Goal: Task Accomplishment & Management: Use online tool/utility

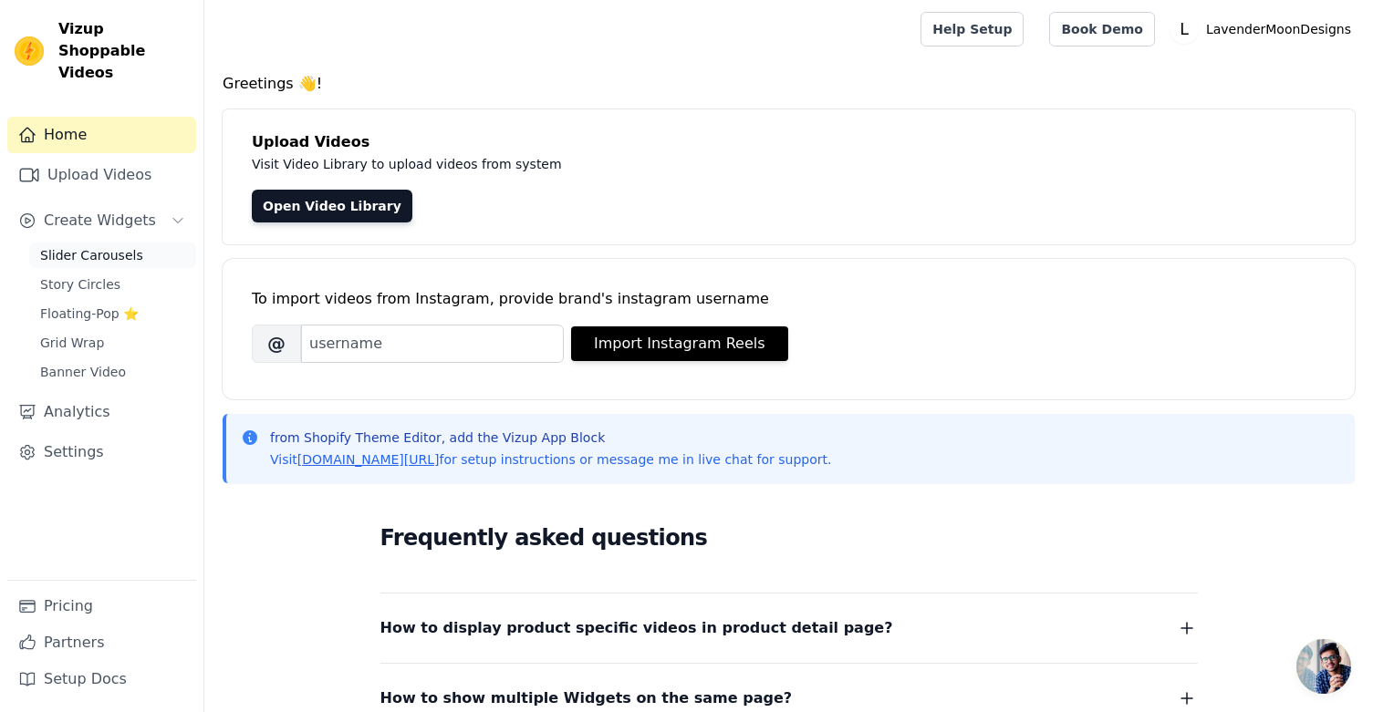
click at [120, 246] on span "Slider Carousels" at bounding box center [91, 255] width 103 height 18
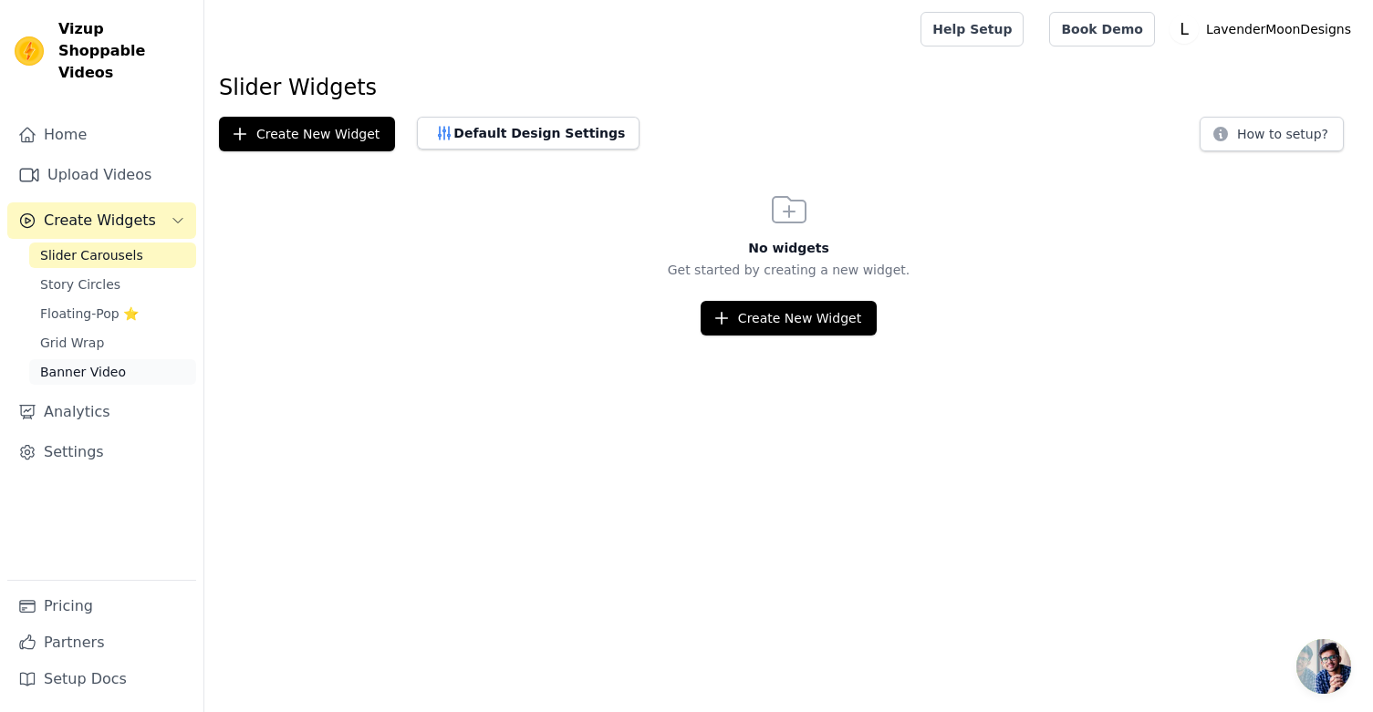
click at [112, 363] on span "Banner Video" at bounding box center [83, 372] width 86 height 18
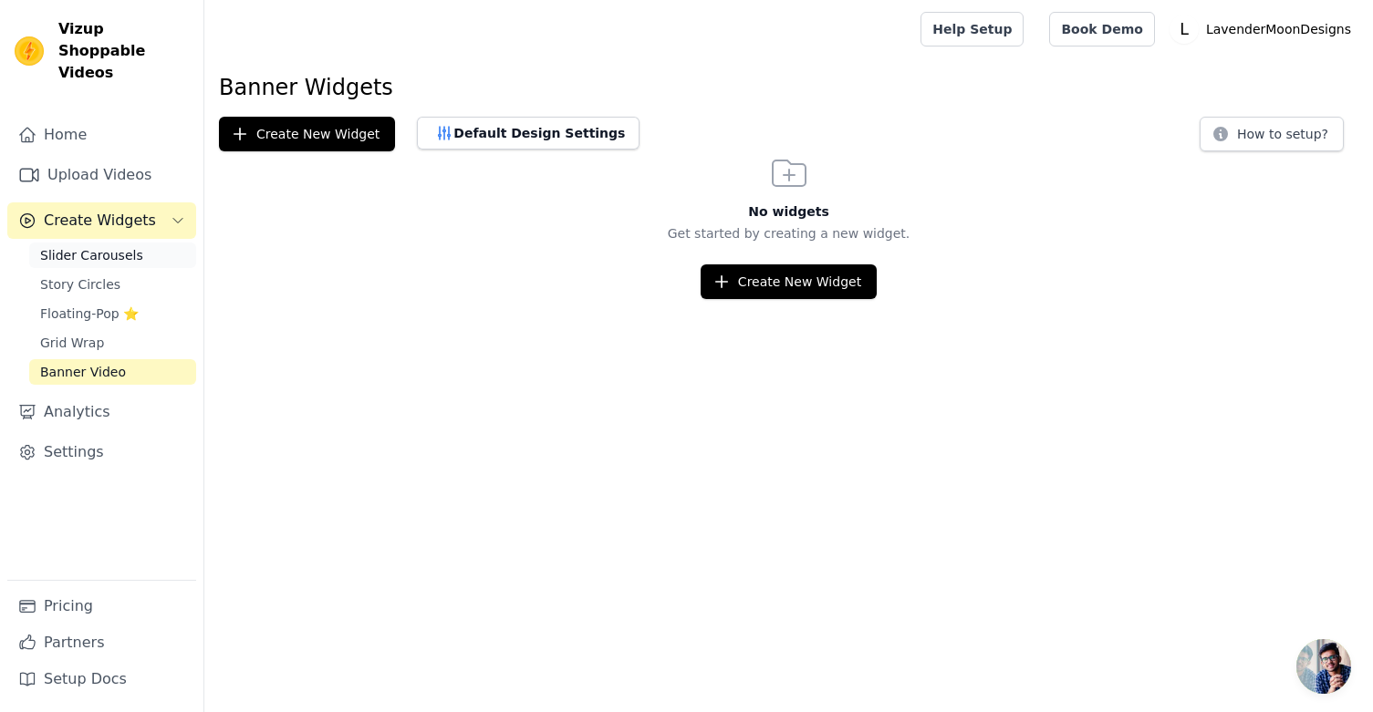
click at [109, 246] on span "Slider Carousels" at bounding box center [91, 255] width 103 height 18
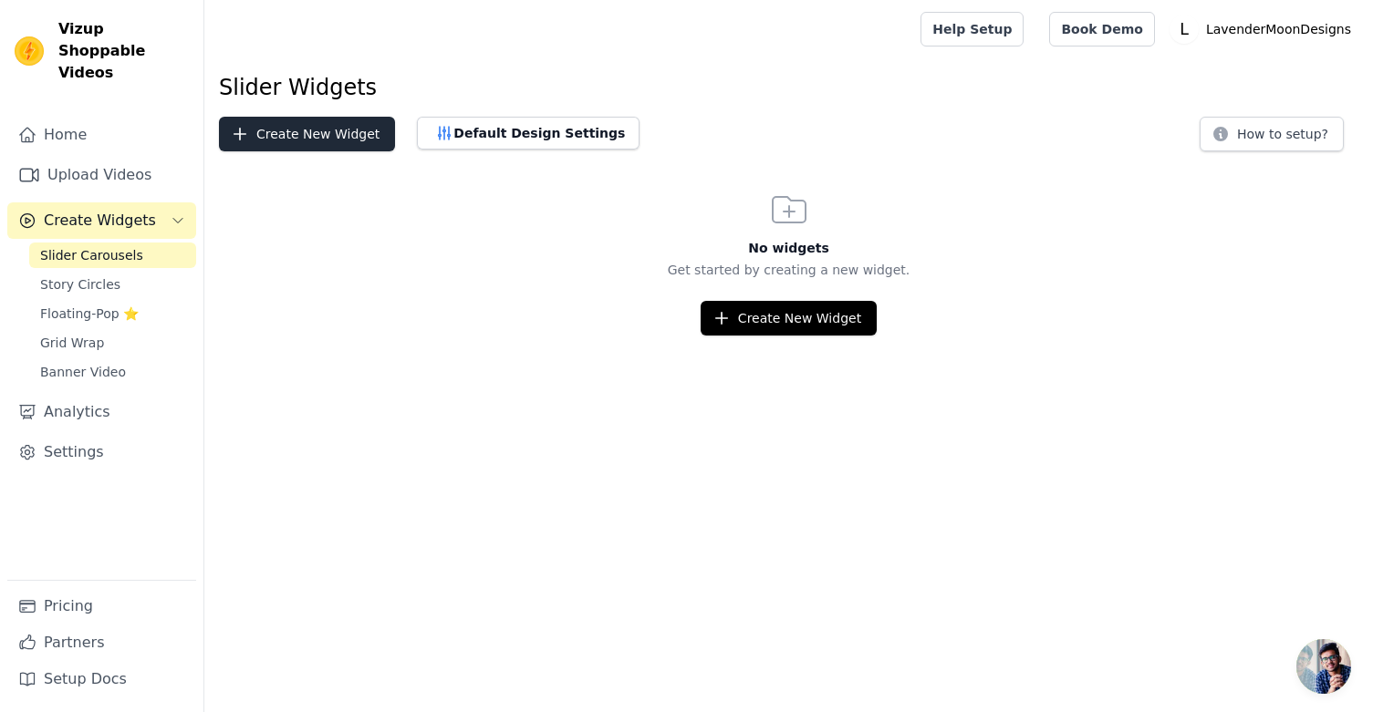
click at [322, 134] on button "Create New Widget" at bounding box center [307, 134] width 176 height 35
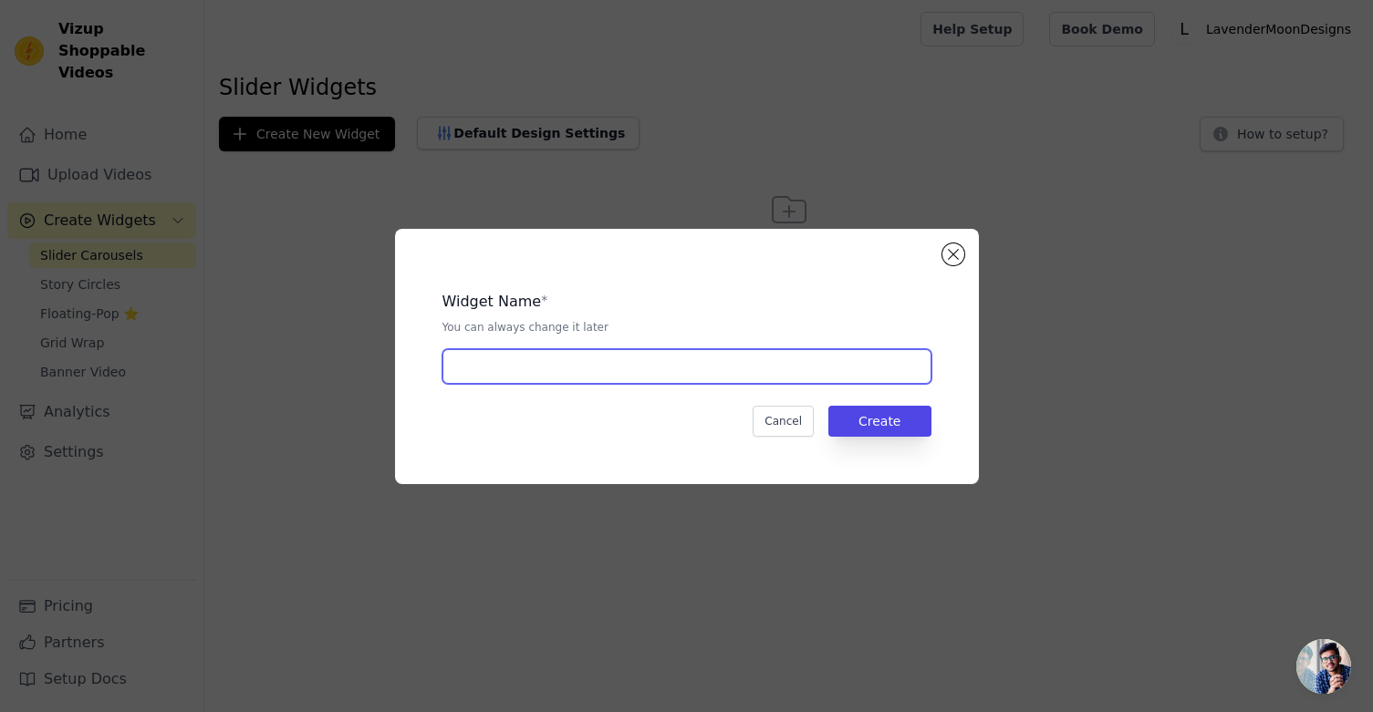
click at [493, 359] on input "text" at bounding box center [686, 366] width 489 height 35
type input "[DATE]"
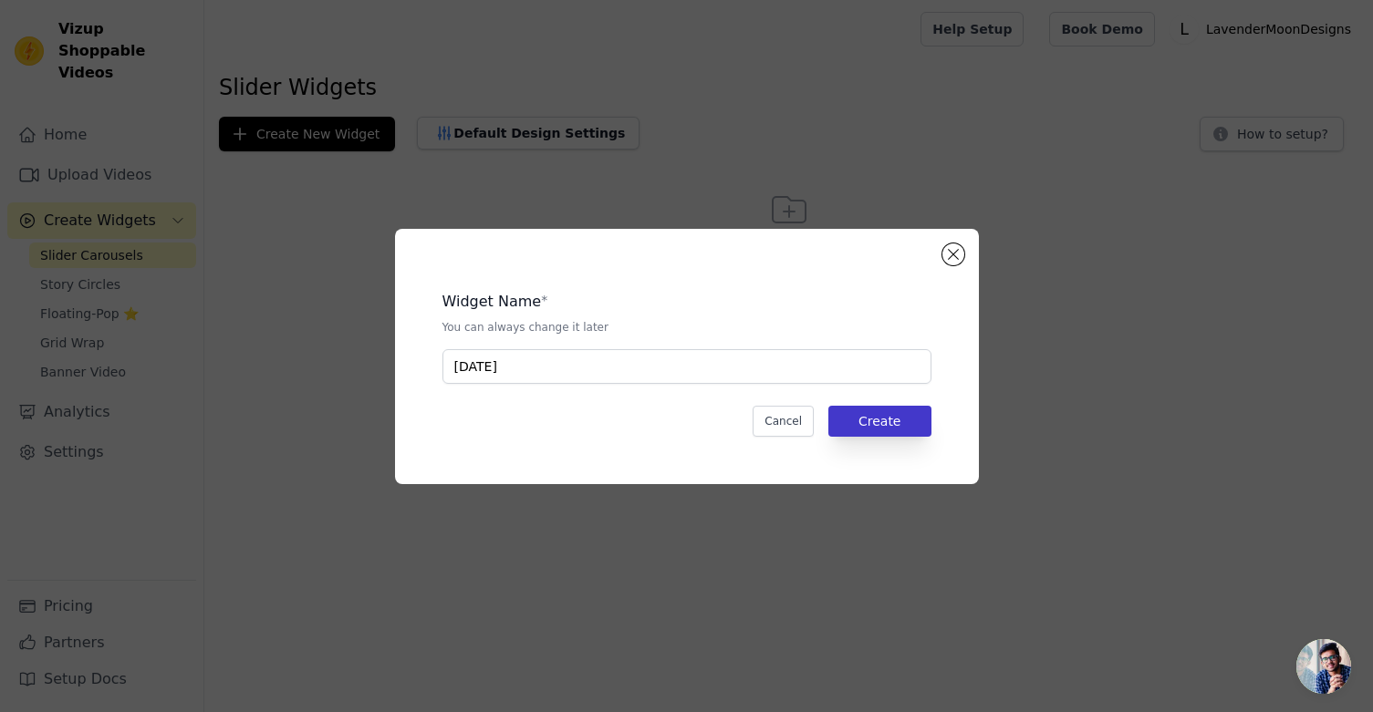
click at [901, 425] on button "Create" at bounding box center [879, 421] width 103 height 31
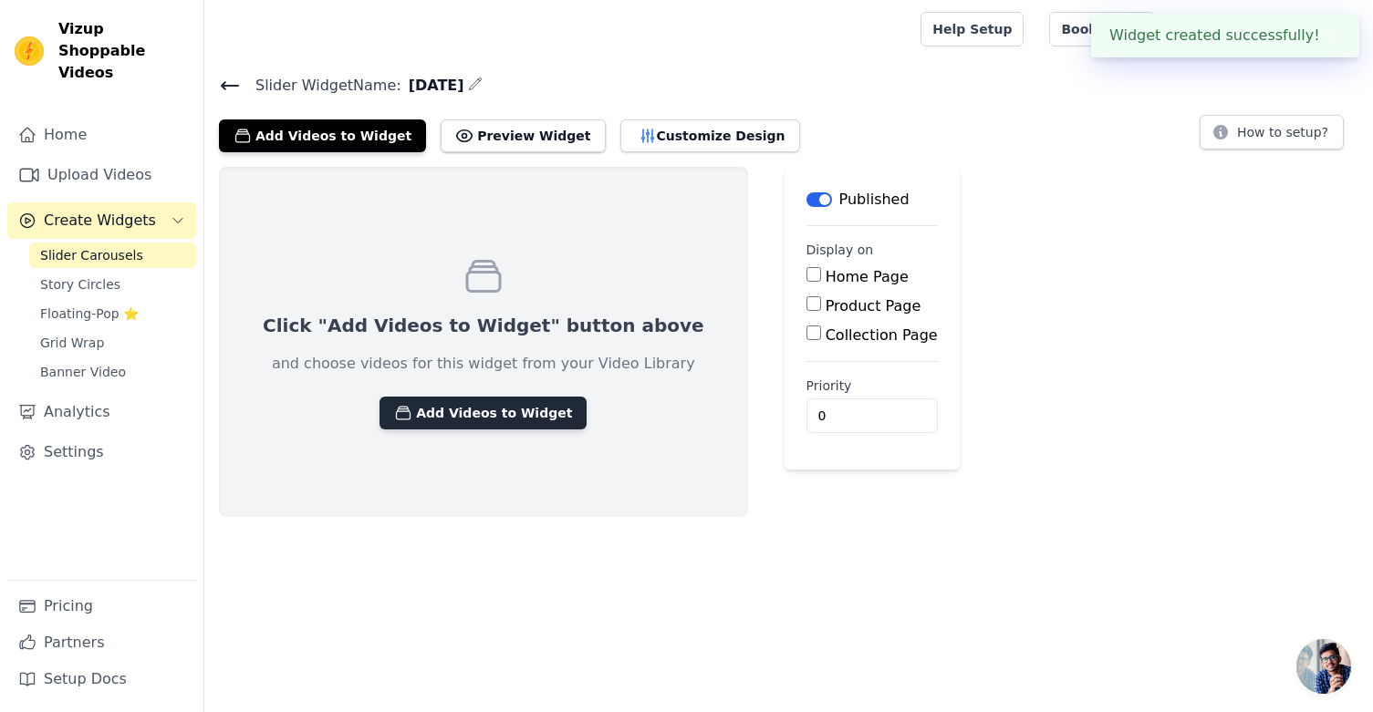
click at [462, 423] on button "Add Videos to Widget" at bounding box center [482, 413] width 207 height 33
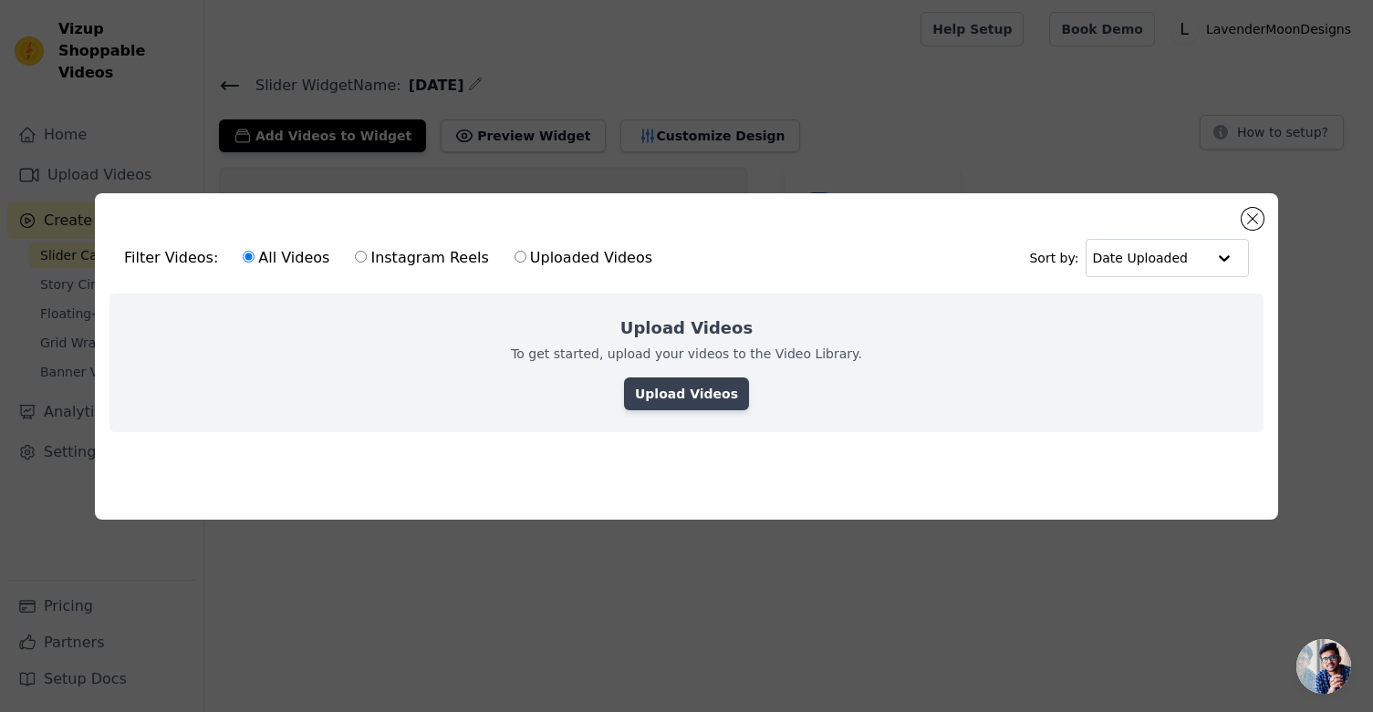
click at [674, 399] on link "Upload Videos" at bounding box center [686, 394] width 125 height 33
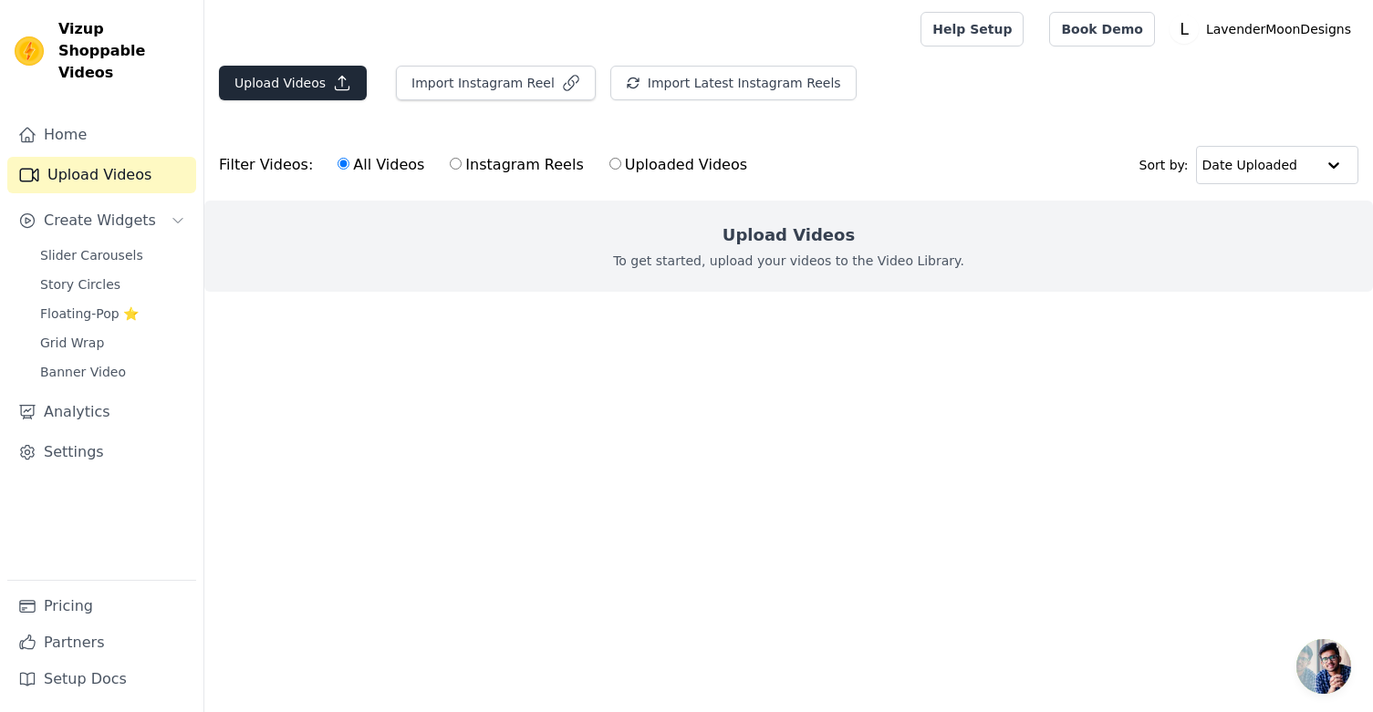
click at [301, 91] on button "Upload Videos" at bounding box center [293, 83] width 148 height 35
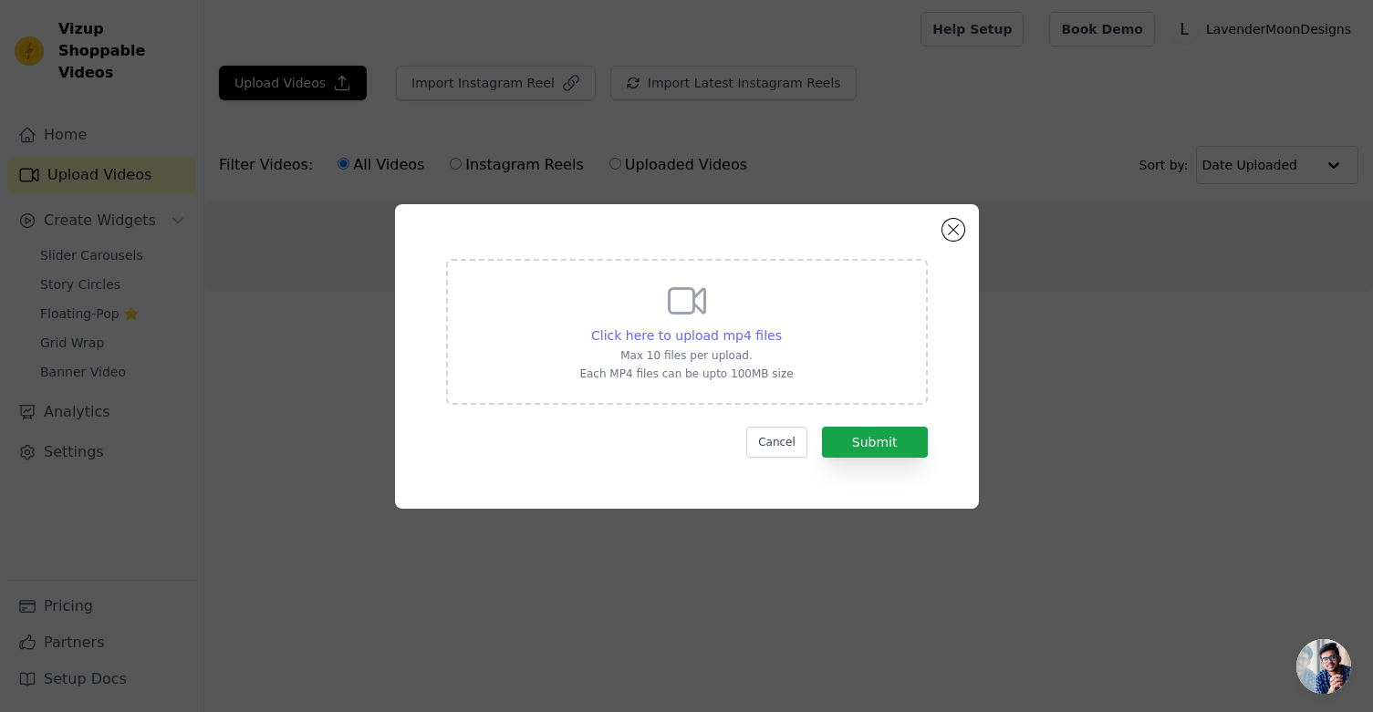
click at [671, 335] on span "Click here to upload mp4 files" at bounding box center [686, 335] width 191 height 15
click at [781, 327] on input "Click here to upload mp4 files Max 10 files per upload. Each MP4 files can be u…" at bounding box center [781, 326] width 1 height 1
type input "C:\fakepath\Copy of Peachy Pink Banners.mp4"
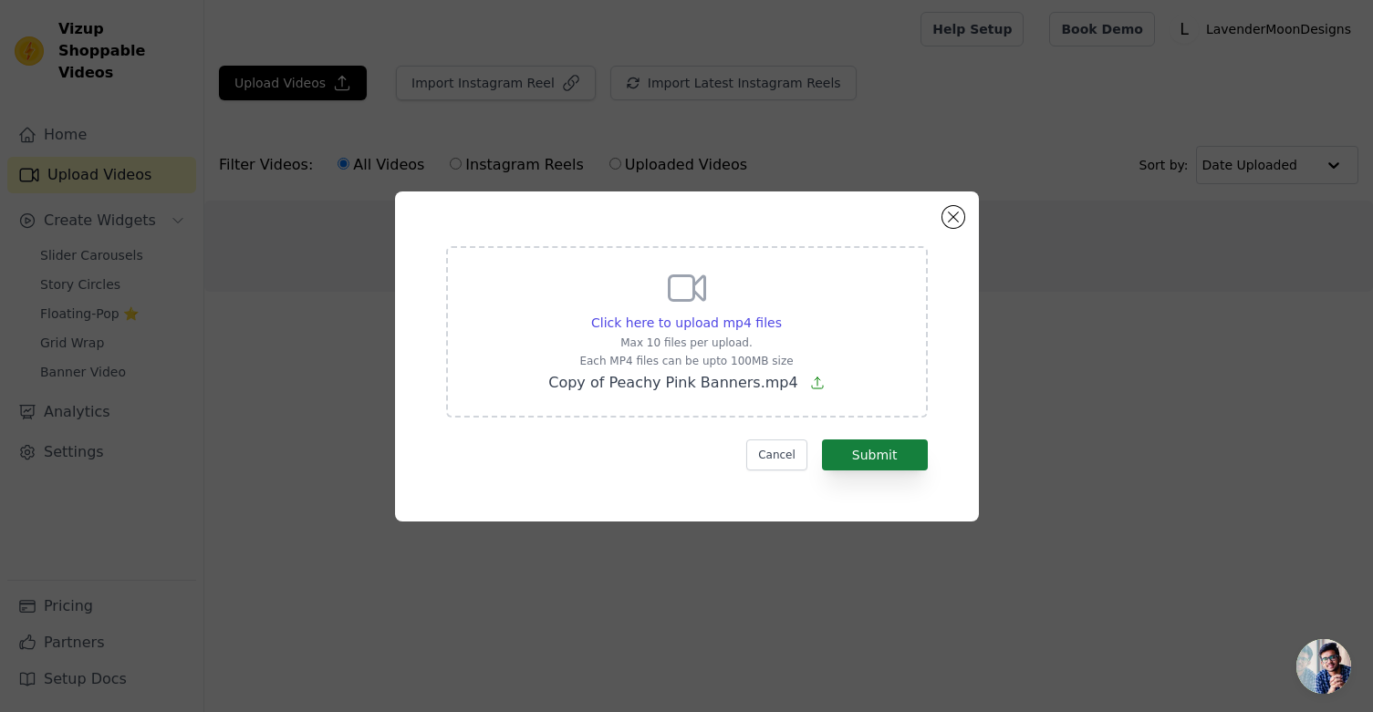
click at [873, 458] on button "Submit" at bounding box center [875, 455] width 106 height 31
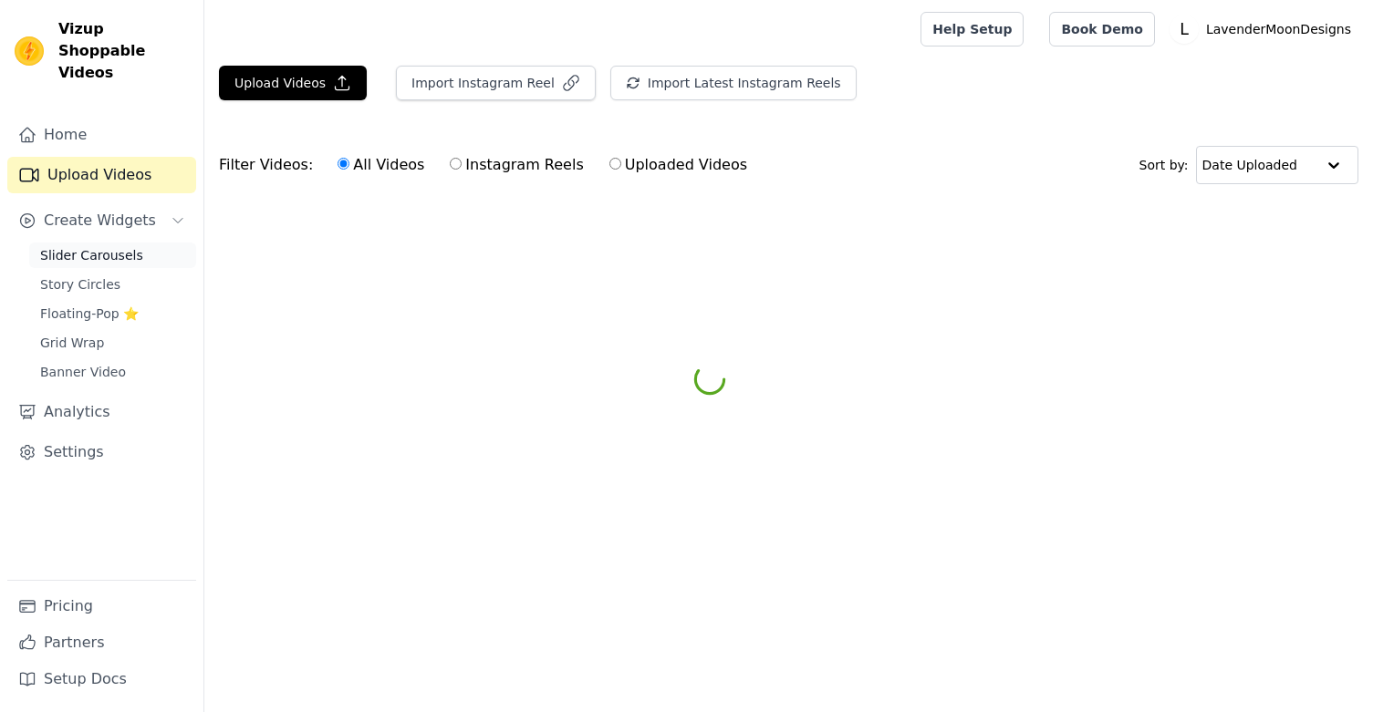
click at [138, 243] on link "Slider Carousels" at bounding box center [112, 256] width 167 height 26
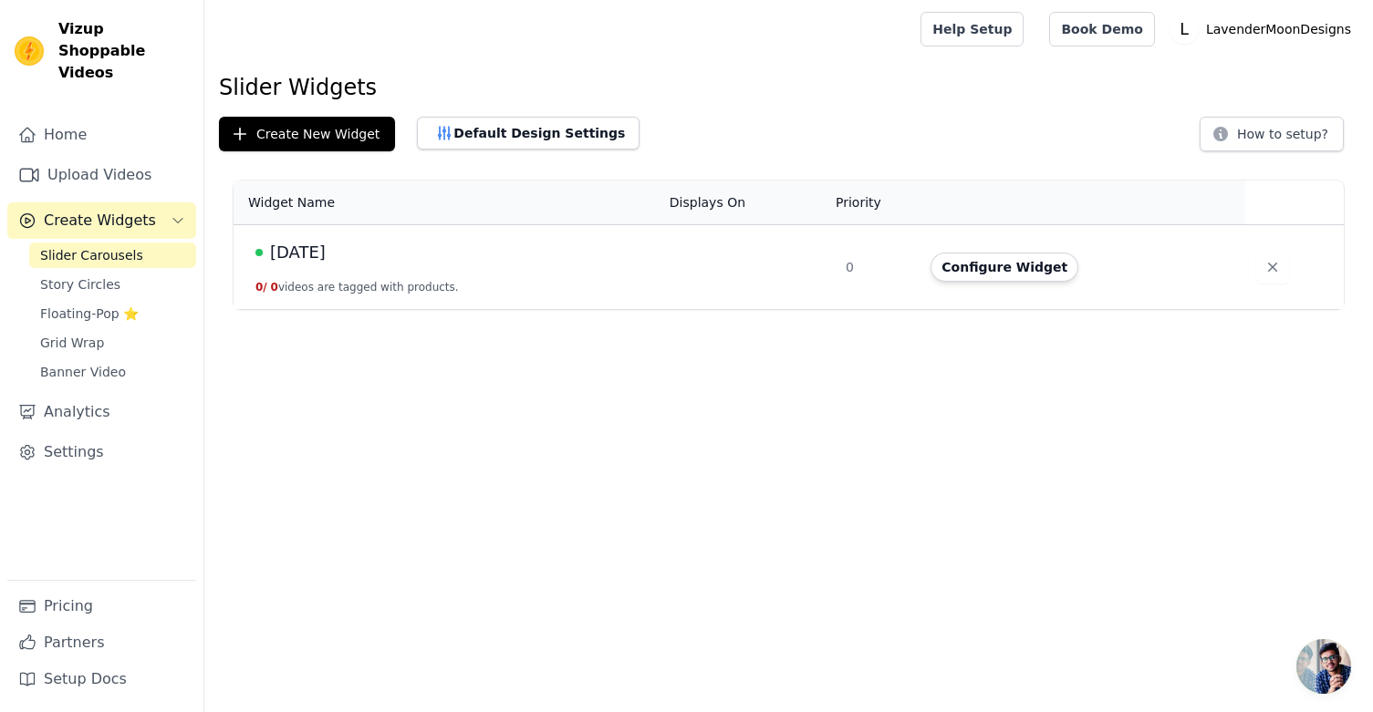
click at [294, 245] on span "[DATE]" at bounding box center [298, 253] width 56 height 26
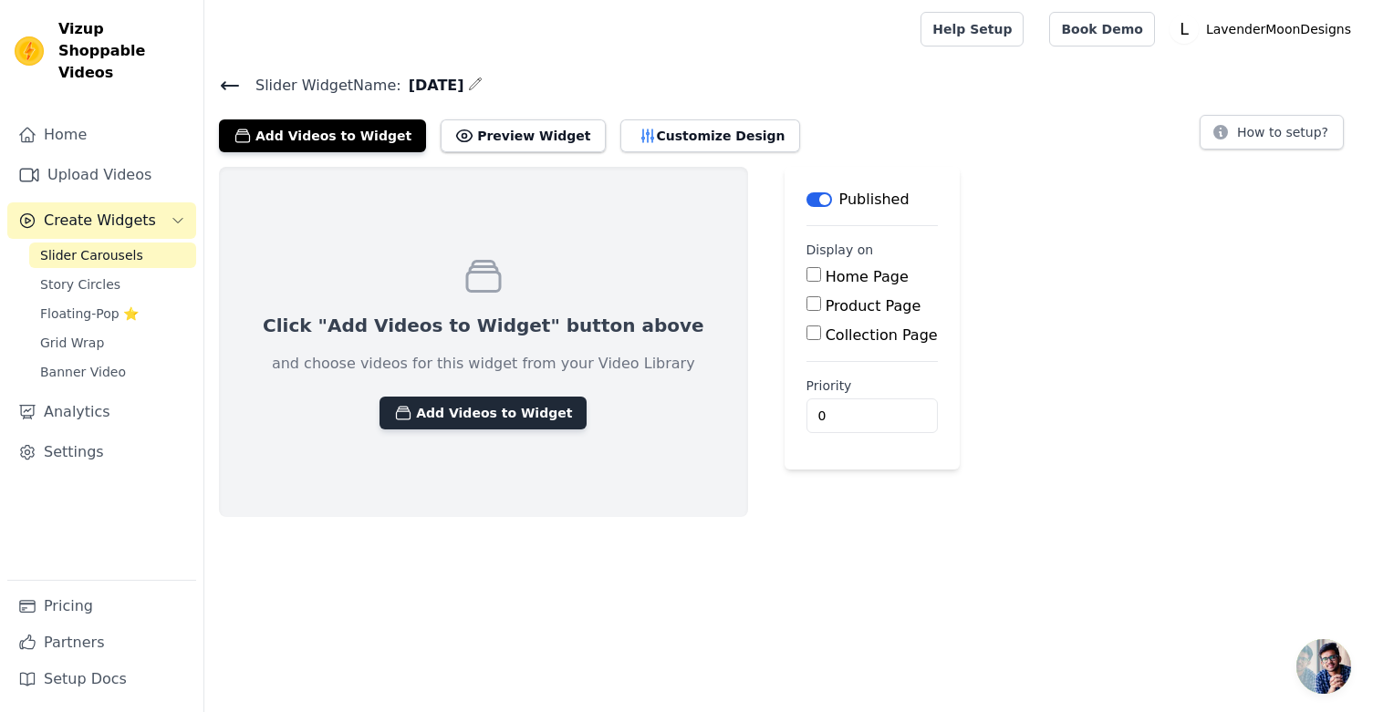
click at [441, 411] on button "Add Videos to Widget" at bounding box center [482, 413] width 207 height 33
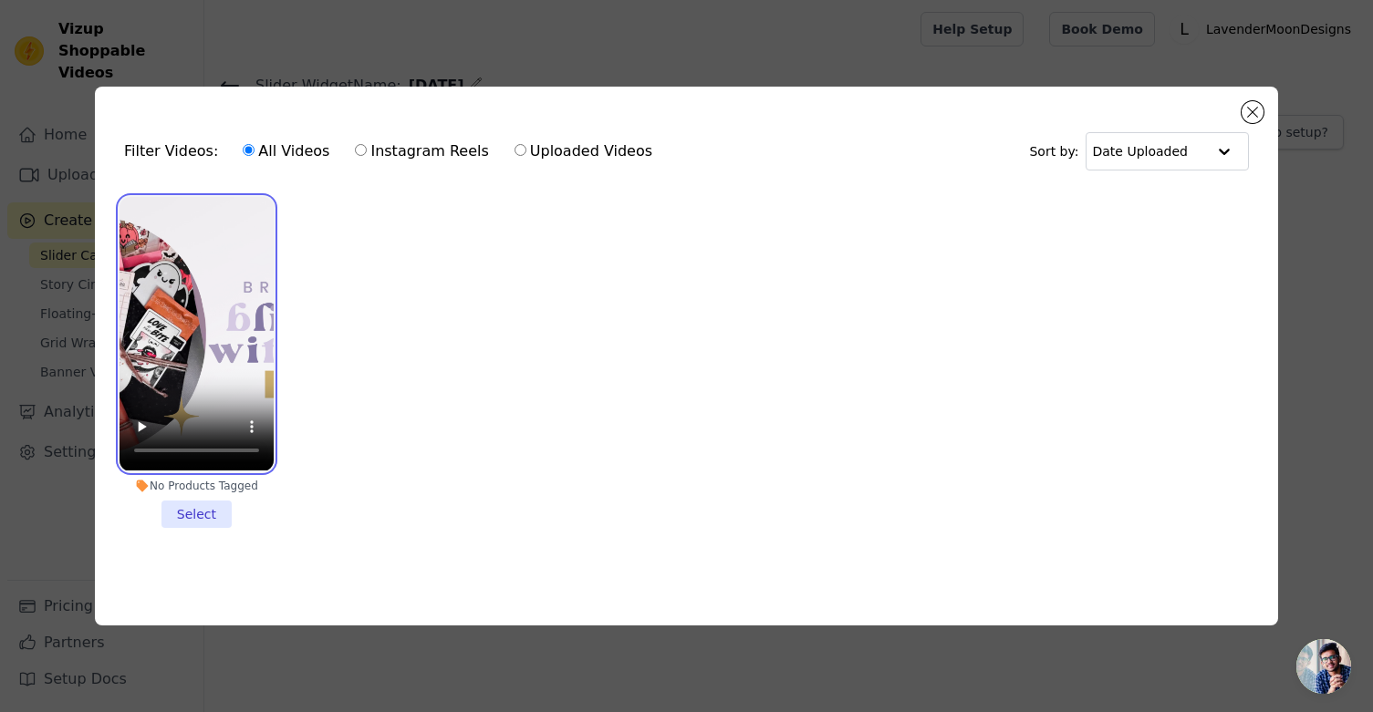
click at [207, 387] on video at bounding box center [196, 334] width 154 height 274
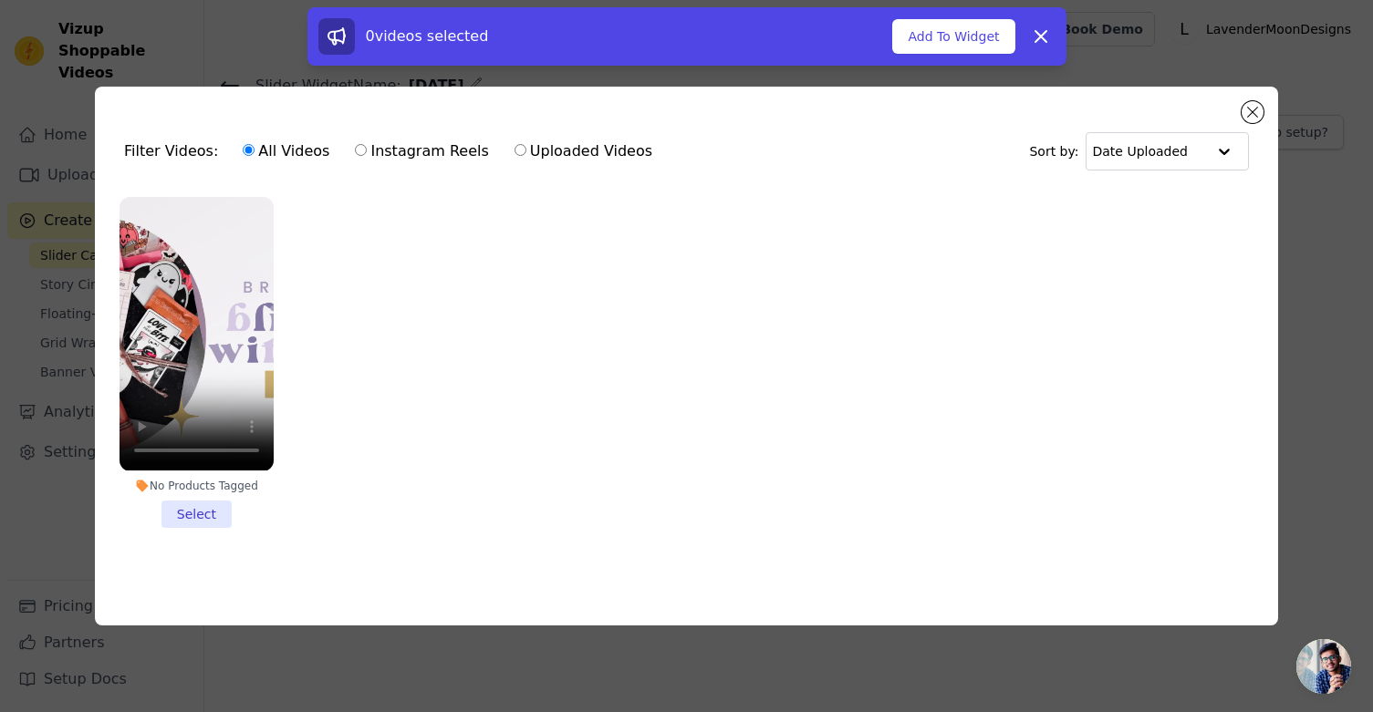
click at [196, 506] on li "No Products Tagged Select" at bounding box center [196, 362] width 154 height 330
click at [0, 0] on input "No Products Tagged Select" at bounding box center [0, 0] width 0 height 0
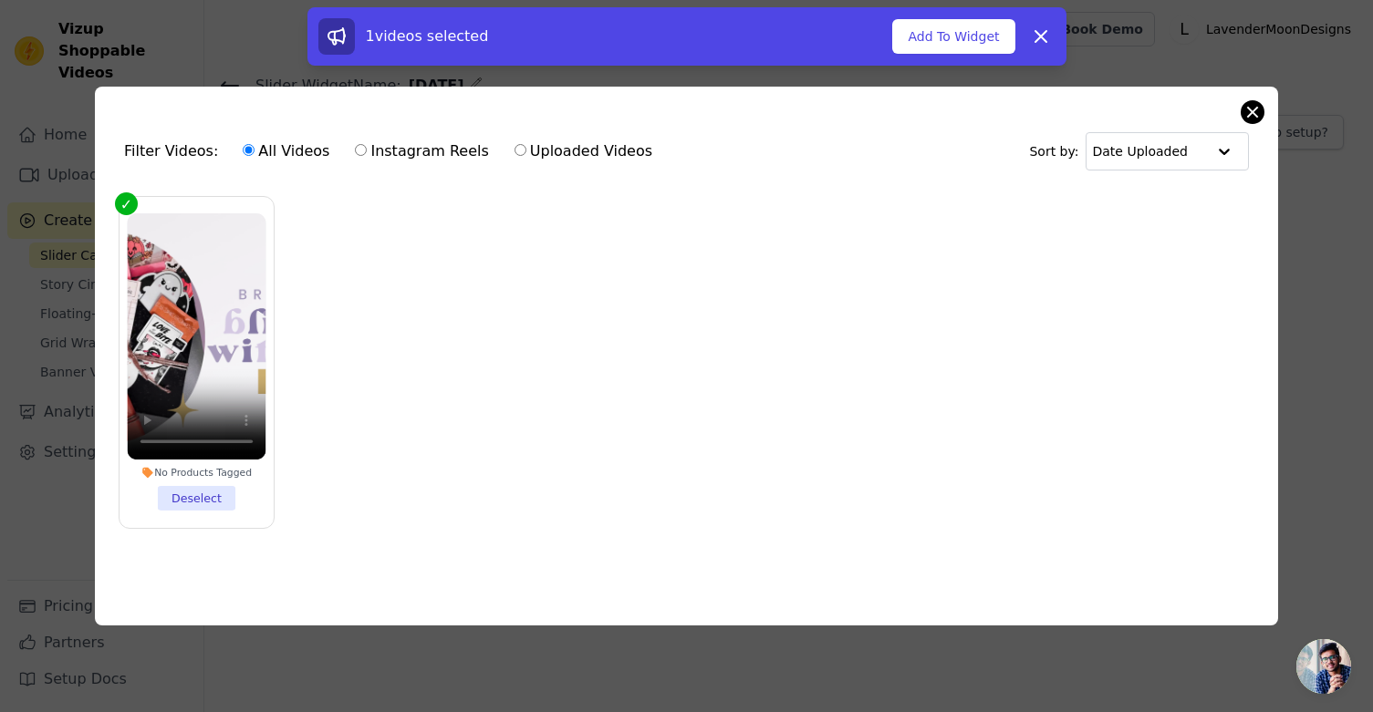
click at [1252, 118] on button "Close modal" at bounding box center [1252, 112] width 22 height 22
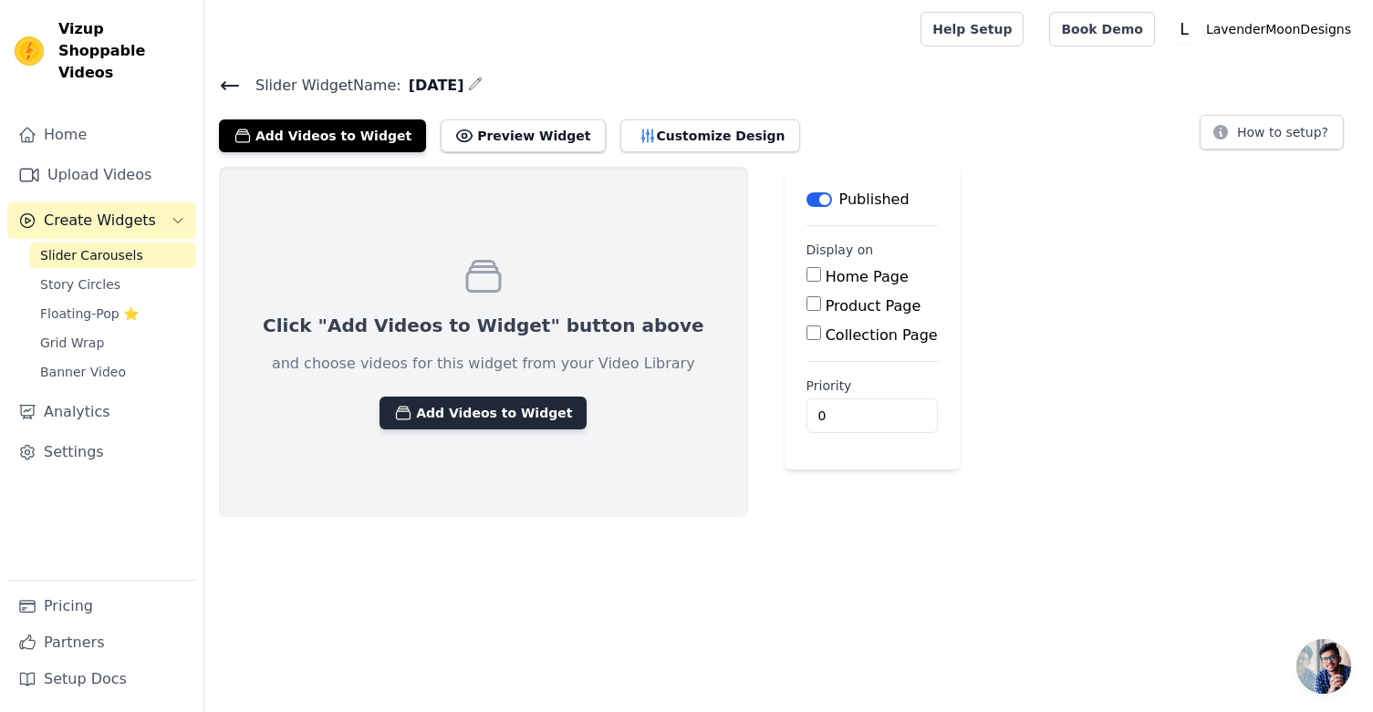
click at [511, 413] on button "Add Videos to Widget" at bounding box center [482, 413] width 207 height 33
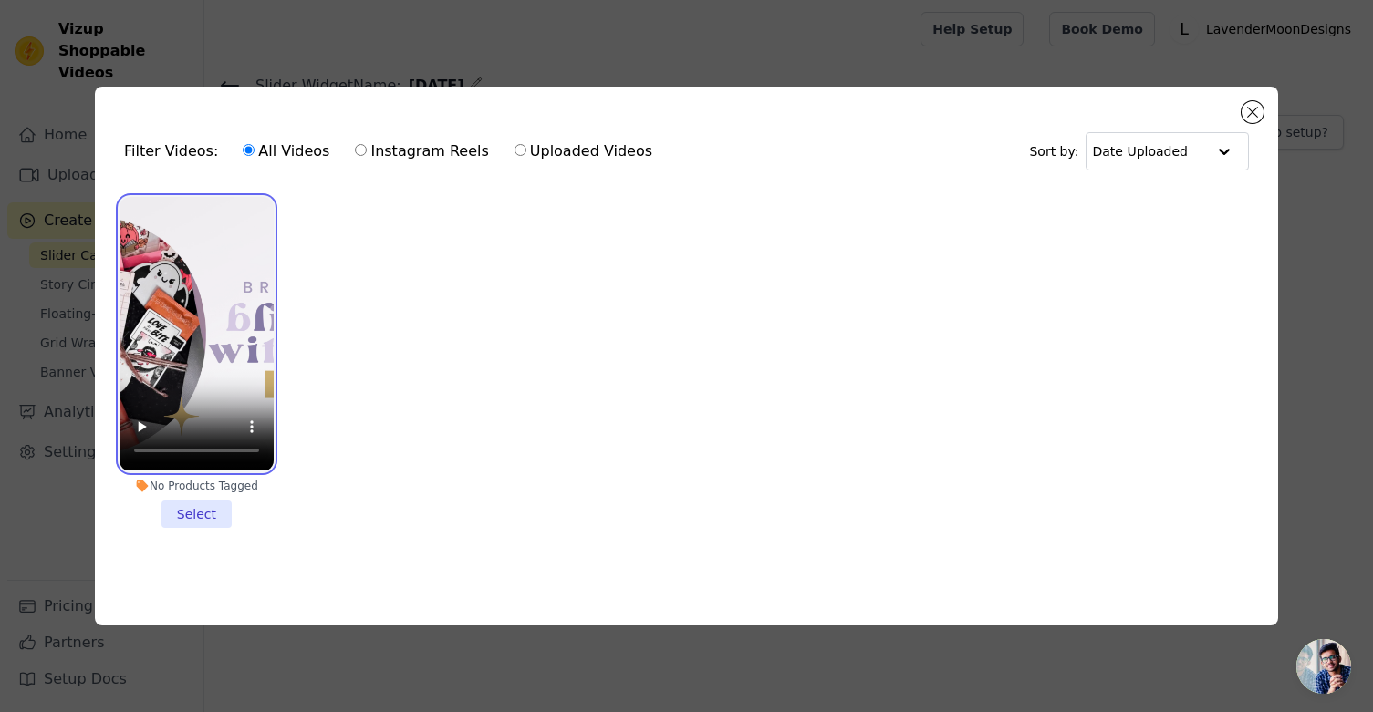
click at [253, 369] on video at bounding box center [196, 334] width 154 height 274
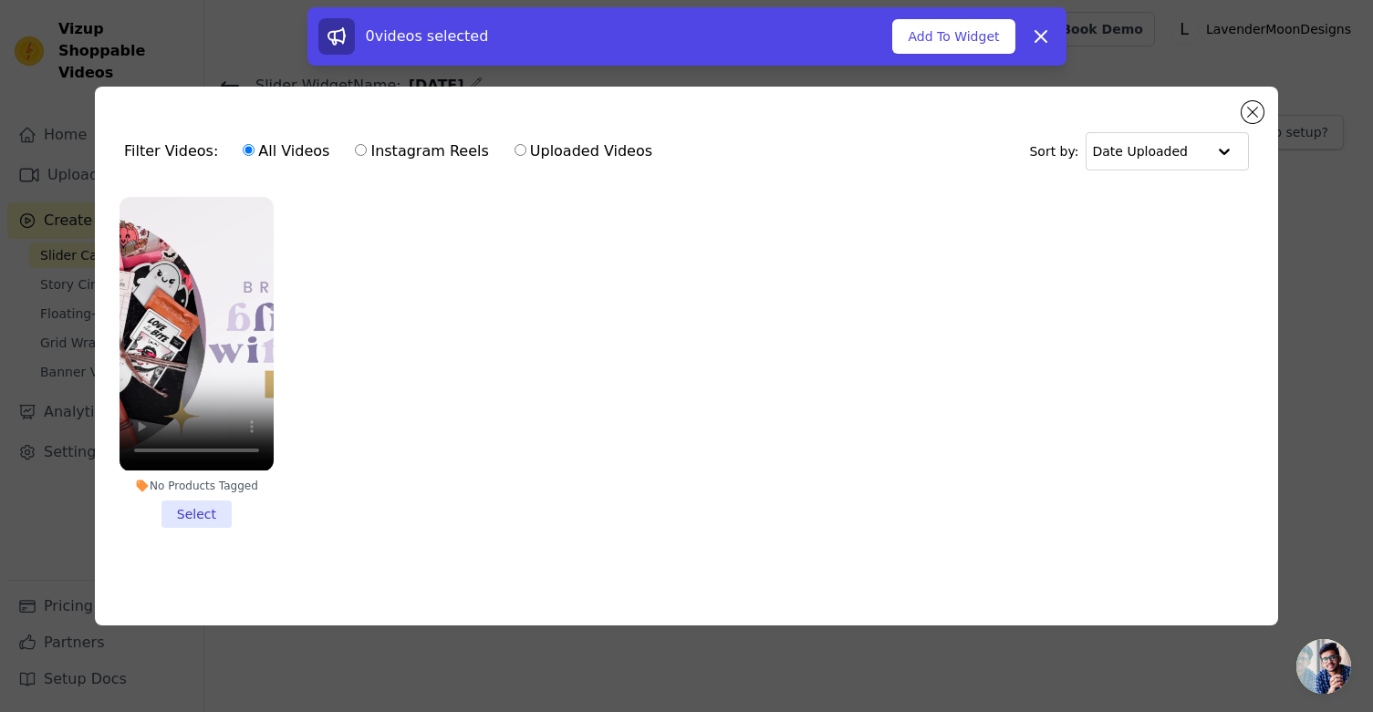
click at [181, 524] on li "No Products Tagged Select" at bounding box center [196, 362] width 154 height 330
click at [0, 0] on input "No Products Tagged Select" at bounding box center [0, 0] width 0 height 0
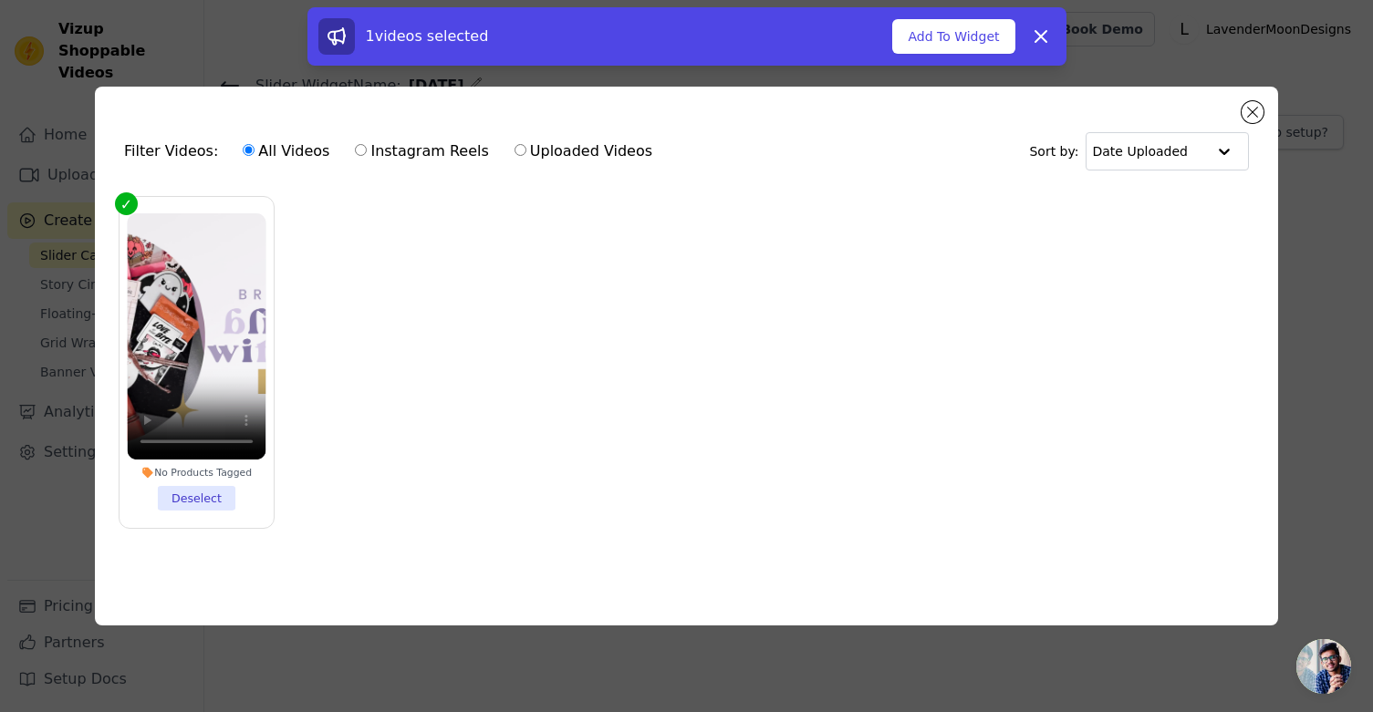
click at [531, 674] on div "Filter Videos: All Videos Instagram Reels Uploaded Videos Sort by: Date Uploade…" at bounding box center [686, 356] width 1373 height 712
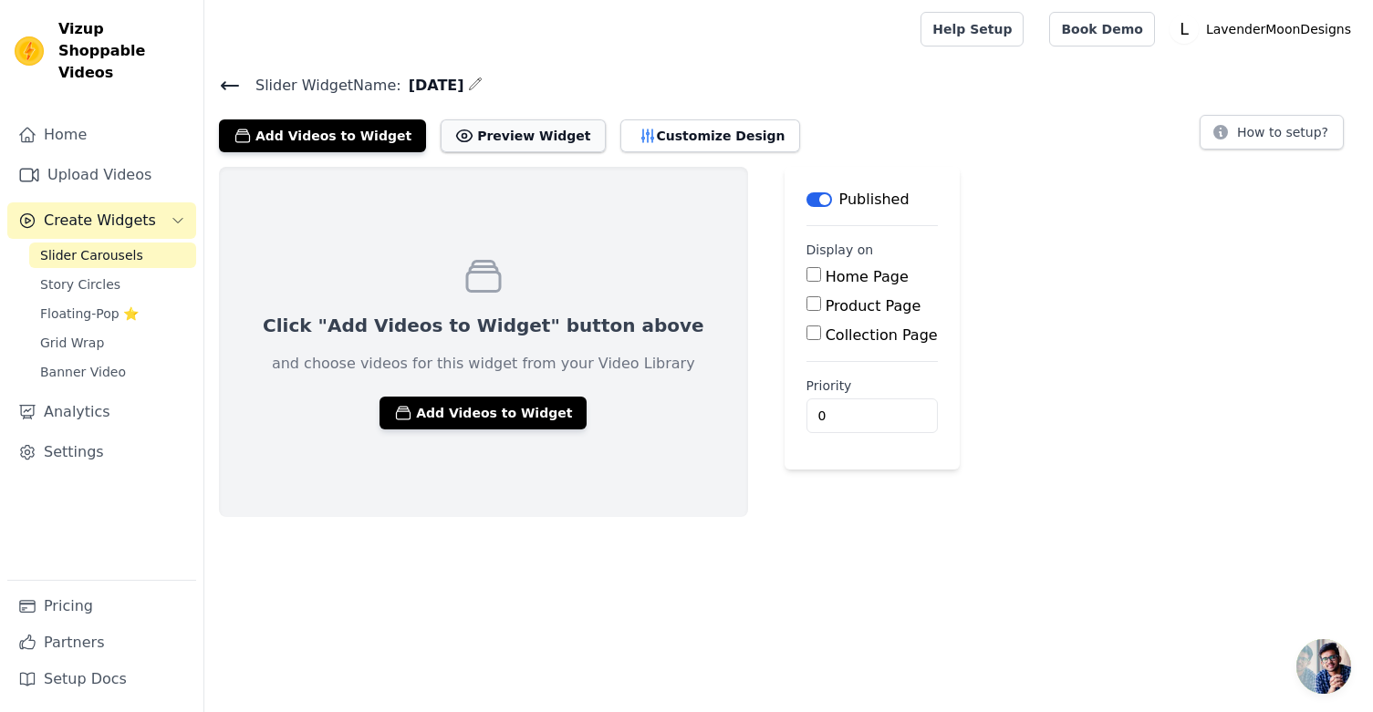
click at [506, 136] on button "Preview Widget" at bounding box center [523, 135] width 164 height 33
click at [661, 136] on button "Customize Design" at bounding box center [710, 135] width 180 height 33
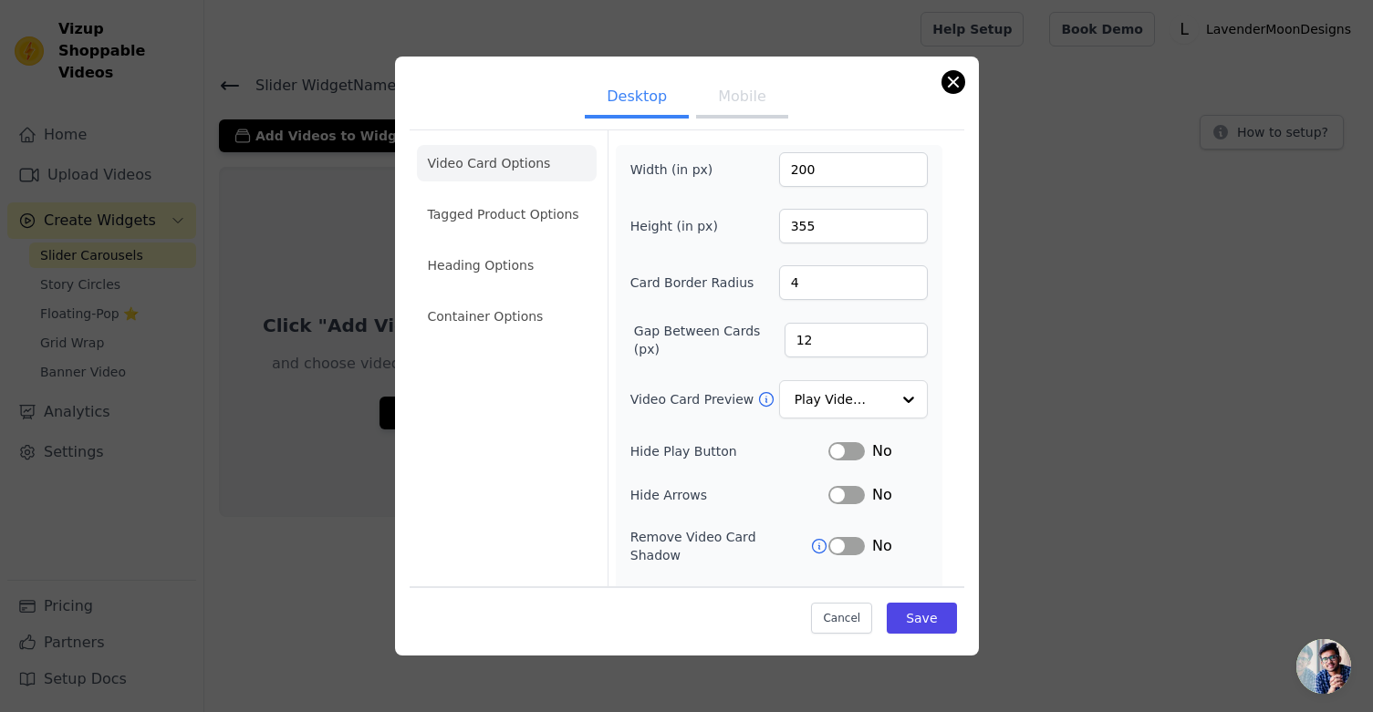
click at [949, 84] on button "Close modal" at bounding box center [953, 82] width 22 height 22
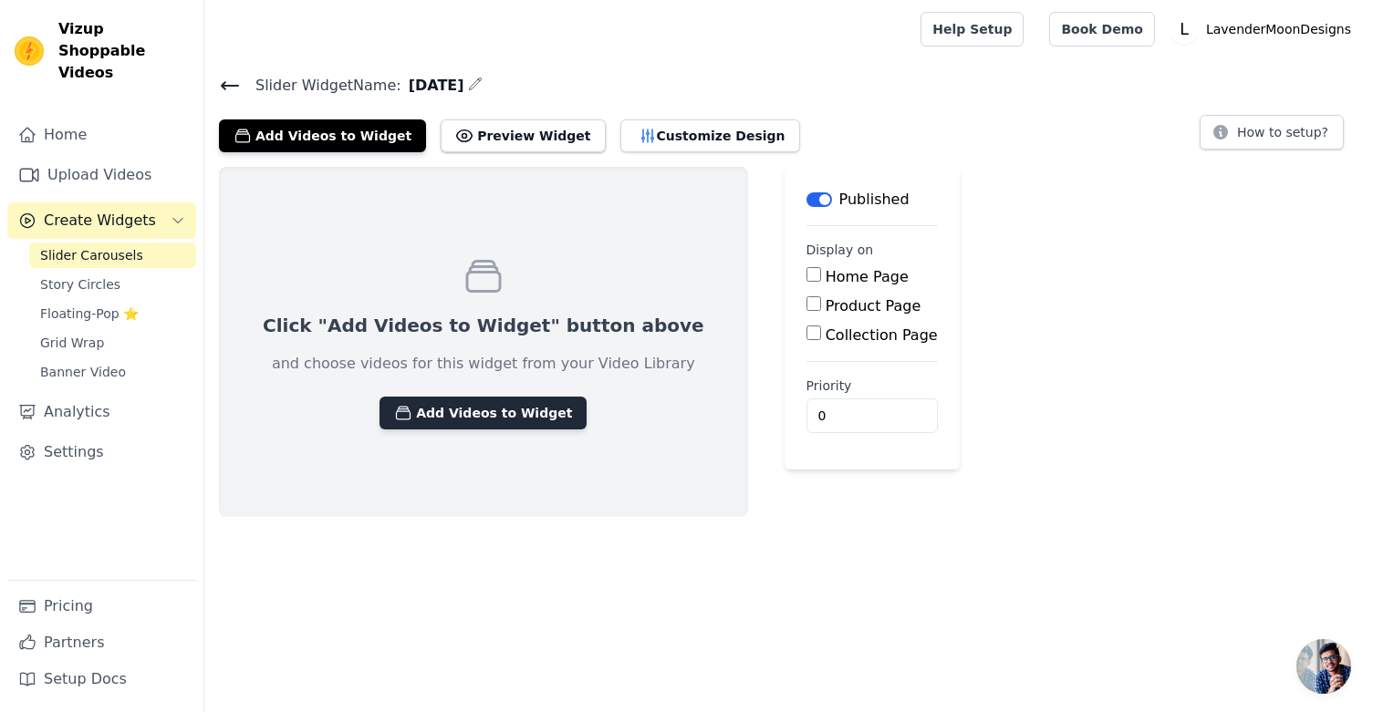
click at [480, 414] on button "Add Videos to Widget" at bounding box center [482, 413] width 207 height 33
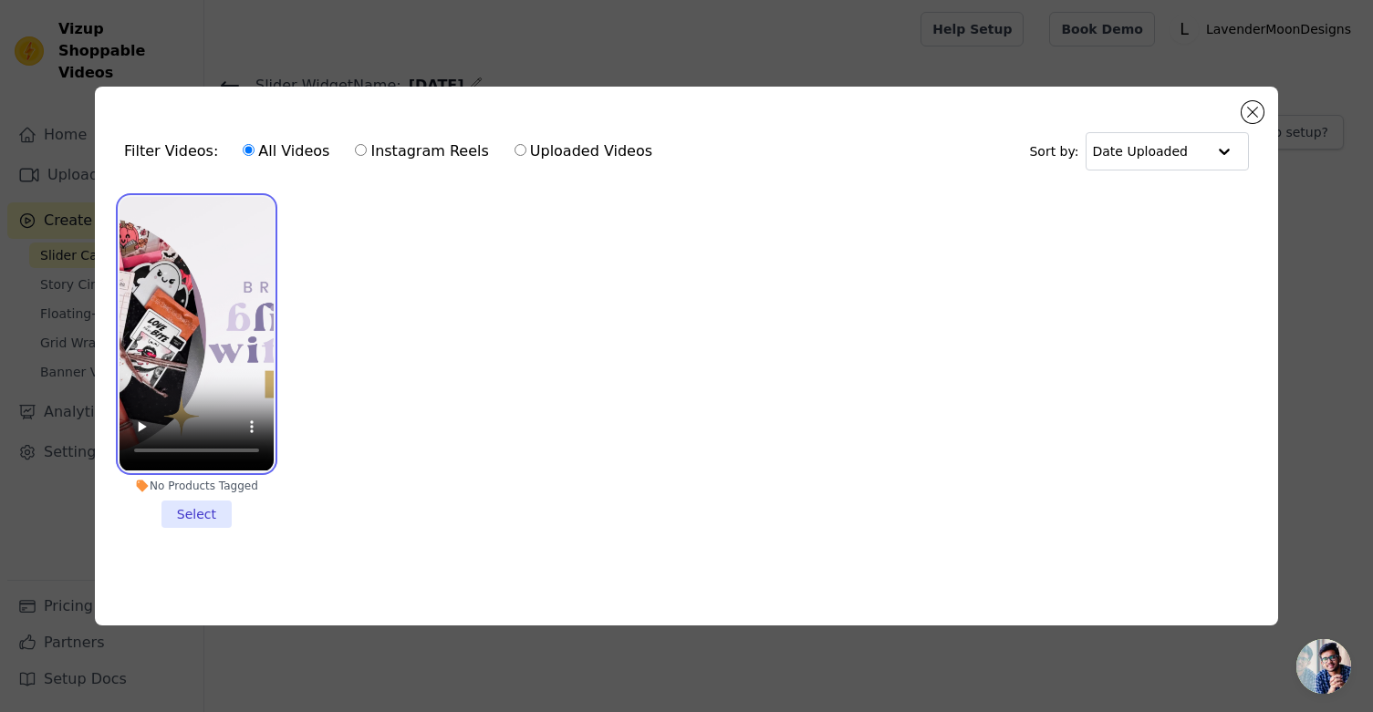
click at [228, 436] on video at bounding box center [196, 334] width 154 height 274
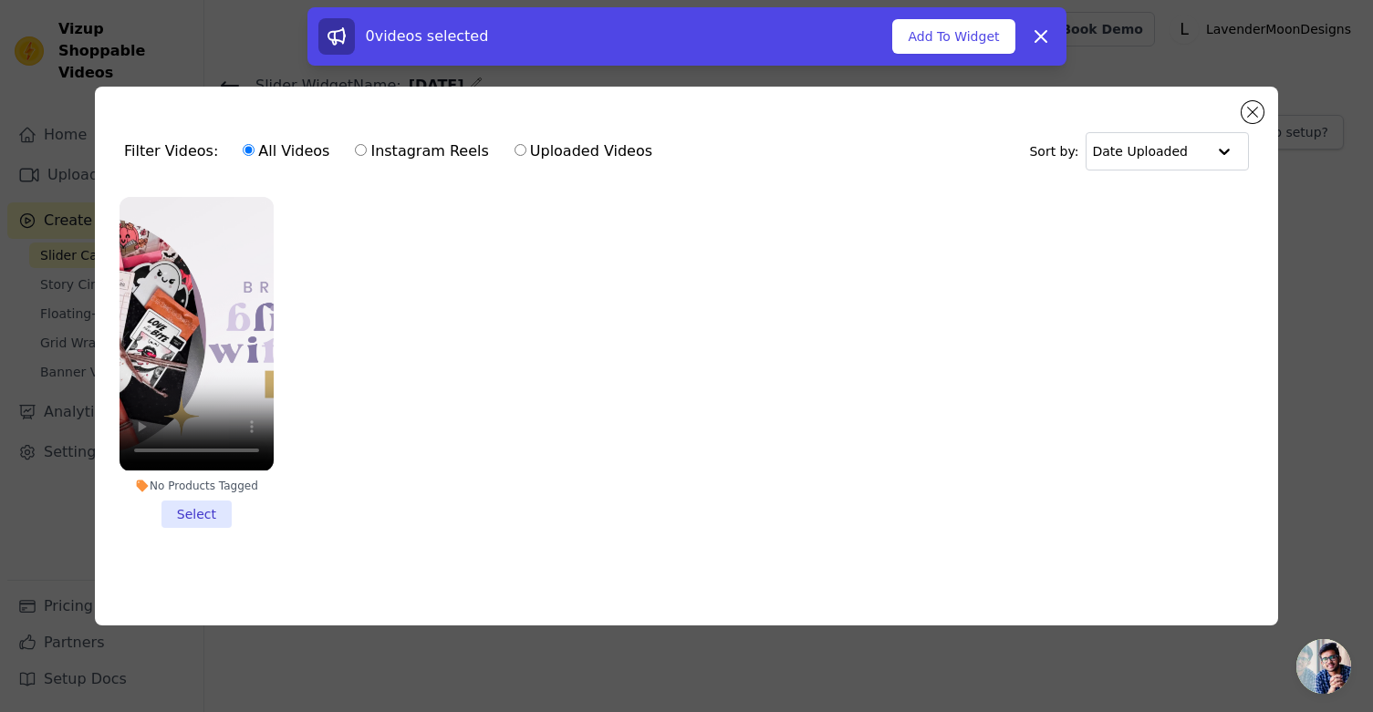
click at [216, 517] on li "No Products Tagged Select" at bounding box center [196, 362] width 154 height 330
click at [0, 0] on input "No Products Tagged Select" at bounding box center [0, 0] width 0 height 0
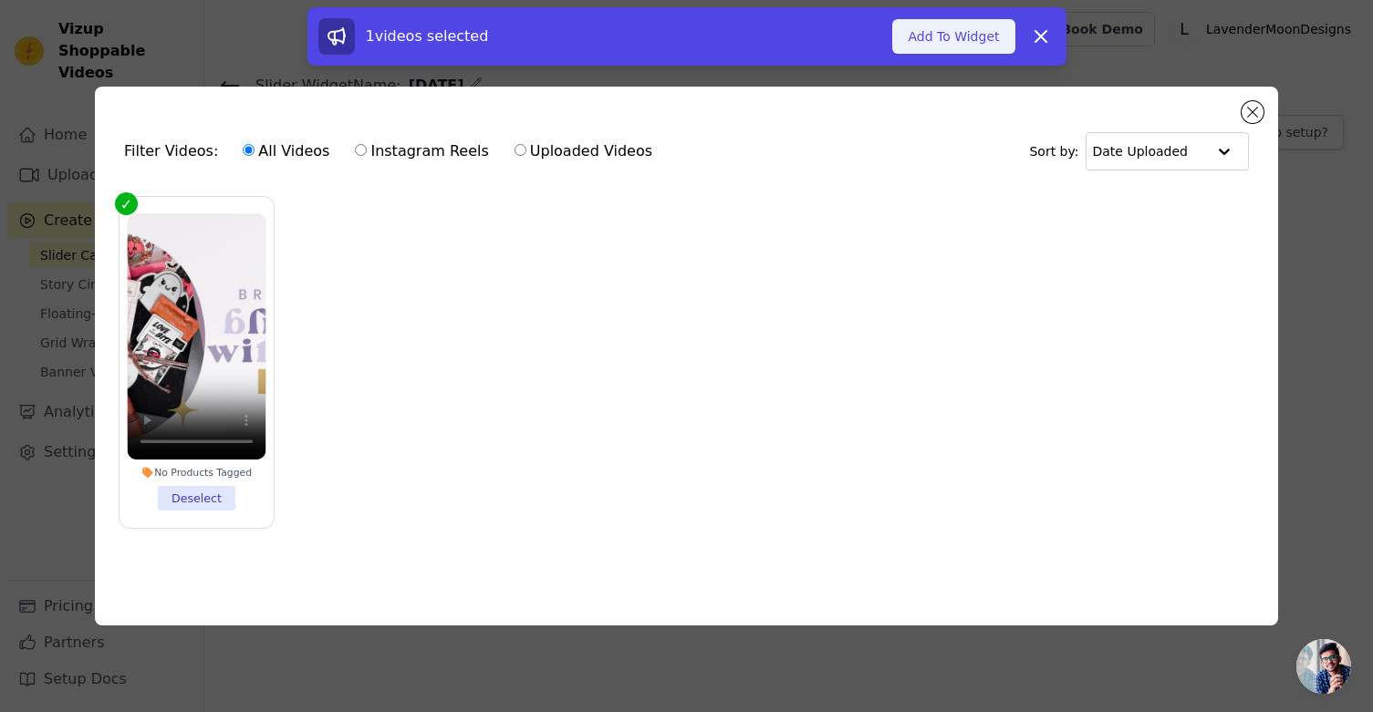
click at [927, 20] on button "Add To Widget" at bounding box center [953, 36] width 122 height 35
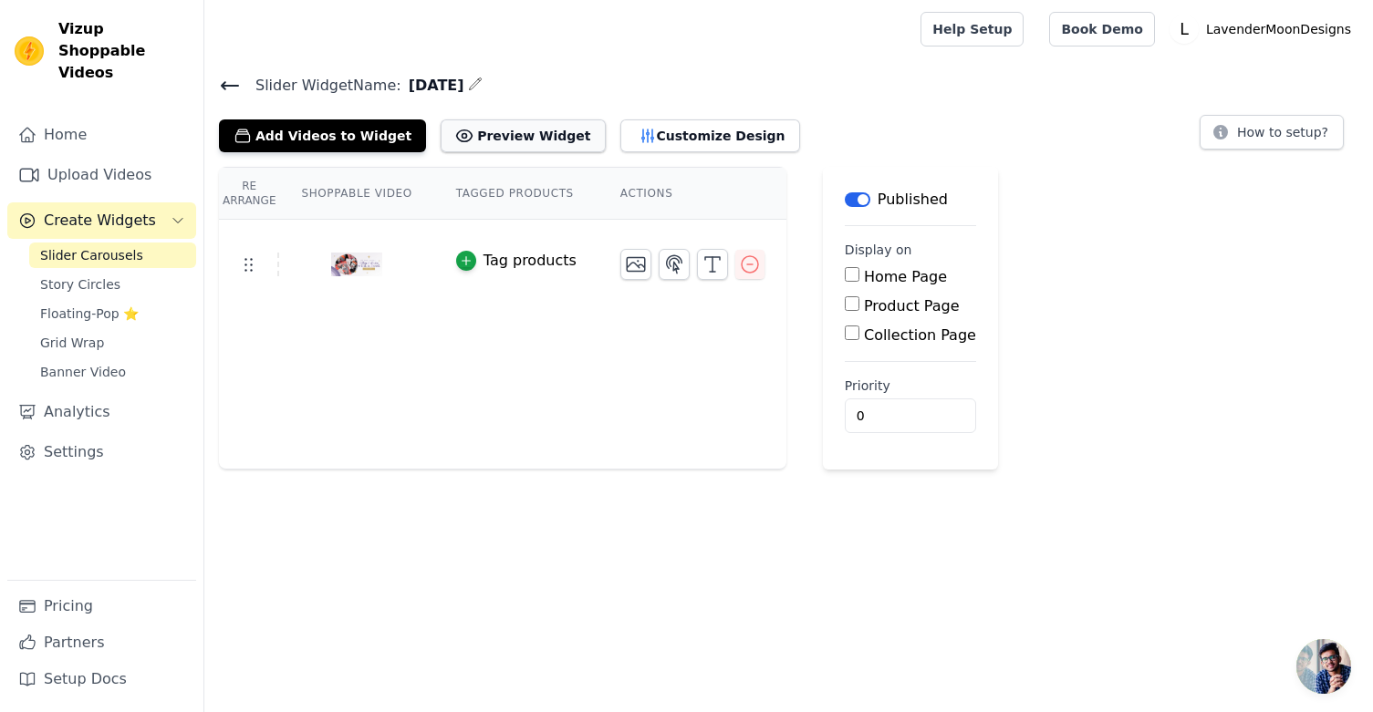
click at [510, 125] on button "Preview Widget" at bounding box center [523, 135] width 164 height 33
click at [679, 130] on button "Customize Design" at bounding box center [710, 135] width 180 height 33
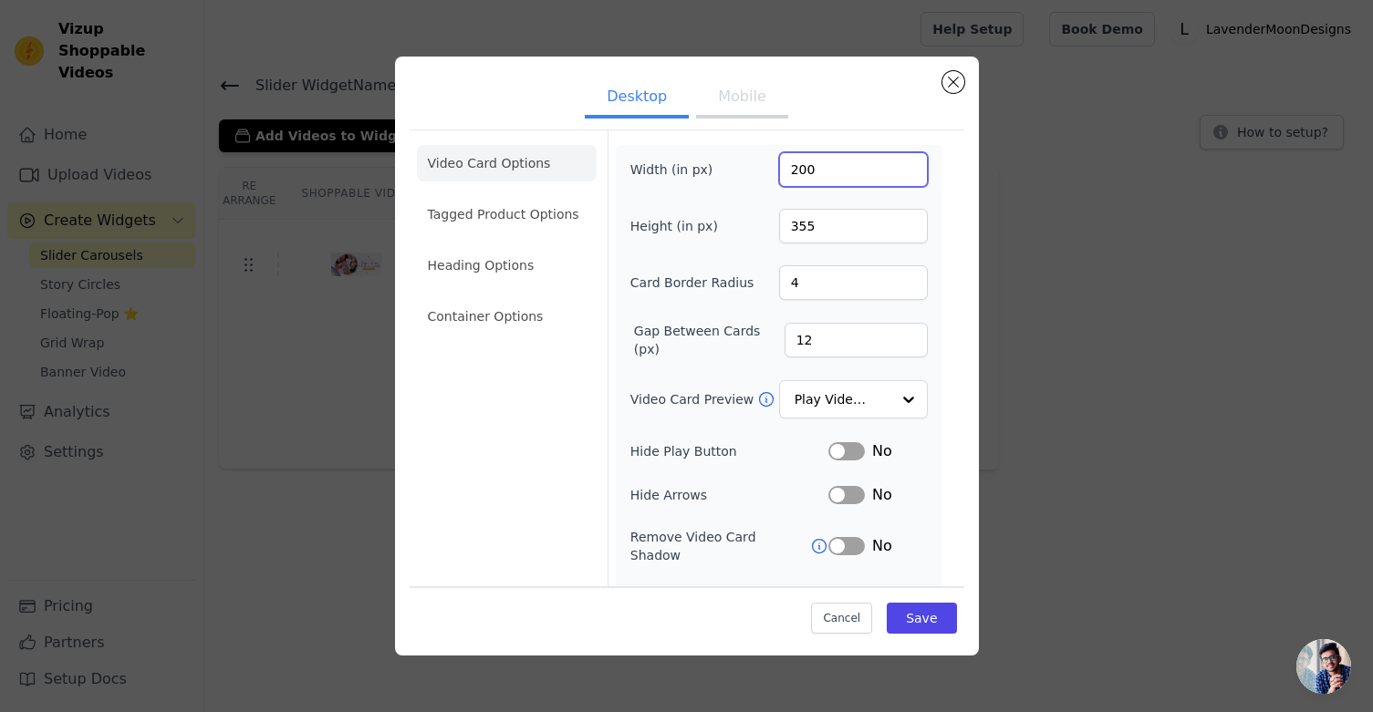
click at [843, 166] on input "200" at bounding box center [853, 169] width 149 height 35
click at [850, 173] on input "200" at bounding box center [853, 169] width 149 height 35
type input "1000"
click at [920, 618] on button "Save" at bounding box center [921, 618] width 69 height 31
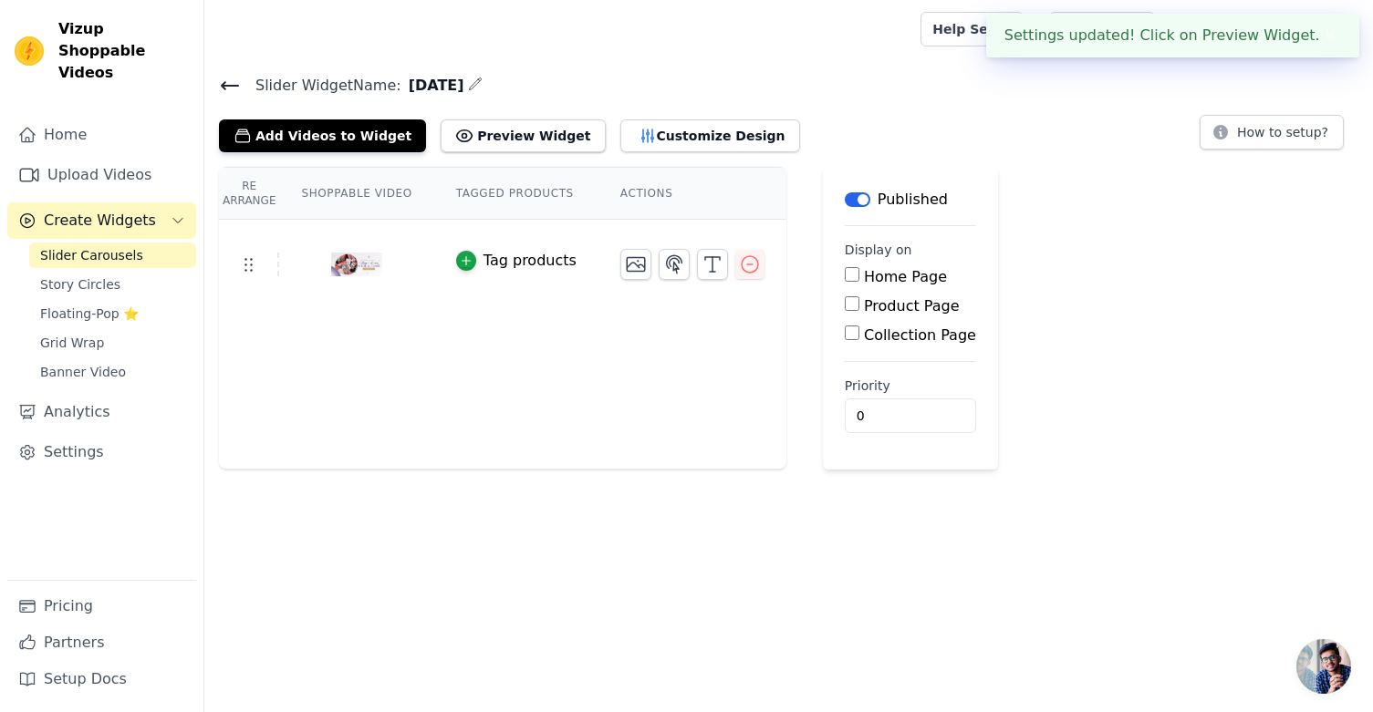
click at [535, 154] on div "Slider Widget Name: [DATE] Add Videos to Widget Preview Widget Customize Design…" at bounding box center [788, 271] width 1168 height 397
click at [525, 134] on button "Preview Widget" at bounding box center [523, 135] width 164 height 33
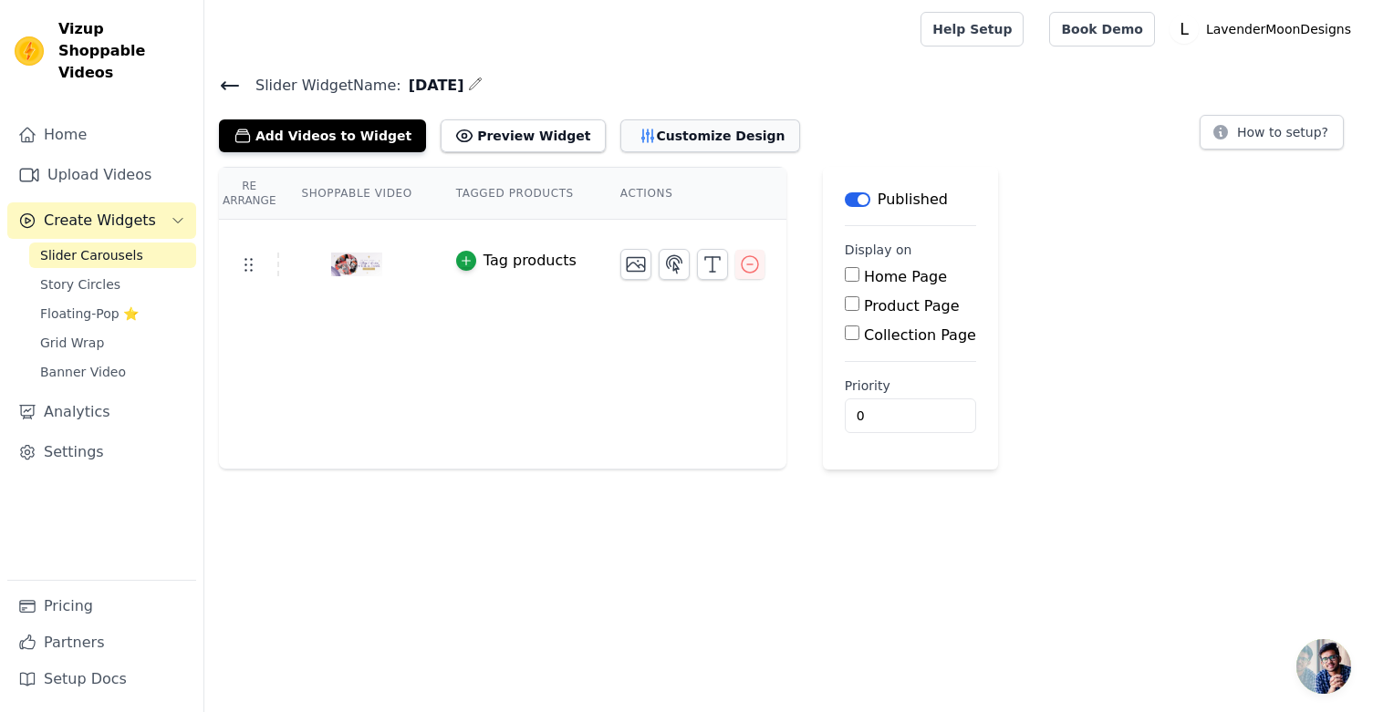
click at [683, 139] on button "Customize Design" at bounding box center [710, 135] width 180 height 33
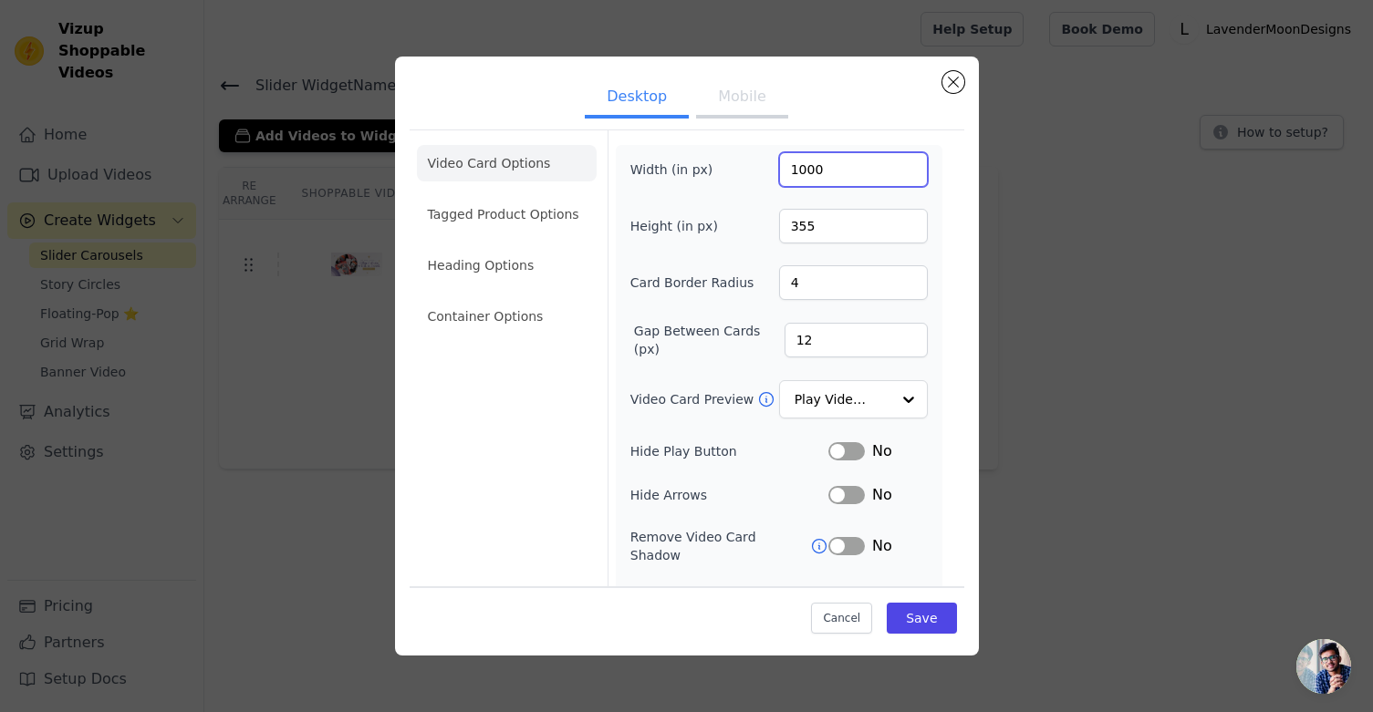
click at [835, 172] on input "1000" at bounding box center [853, 169] width 149 height 35
type input "1200"
click at [846, 231] on input "355" at bounding box center [853, 226] width 149 height 35
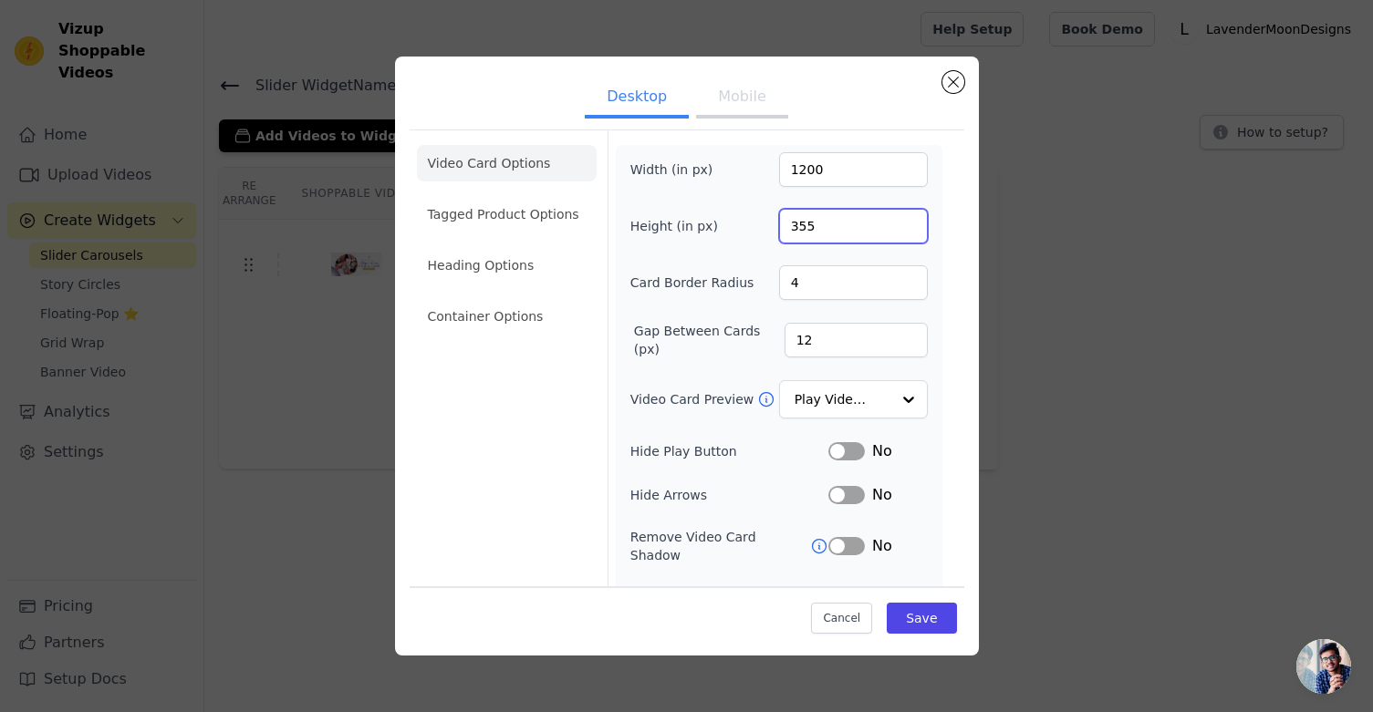
click at [846, 231] on input "355" at bounding box center [853, 226] width 149 height 35
type input "600"
click at [909, 399] on div at bounding box center [907, 400] width 36 height 36
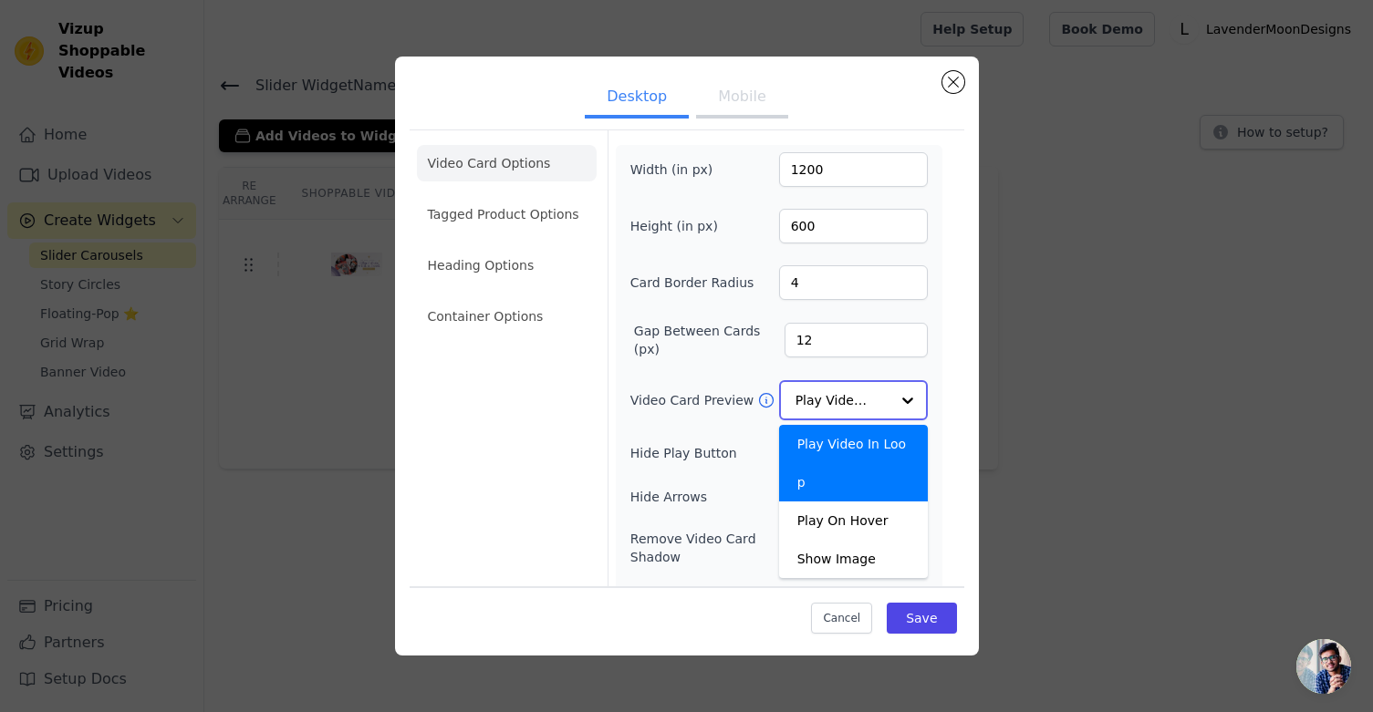
click at [895, 449] on div "Play Video In Loop" at bounding box center [853, 463] width 149 height 77
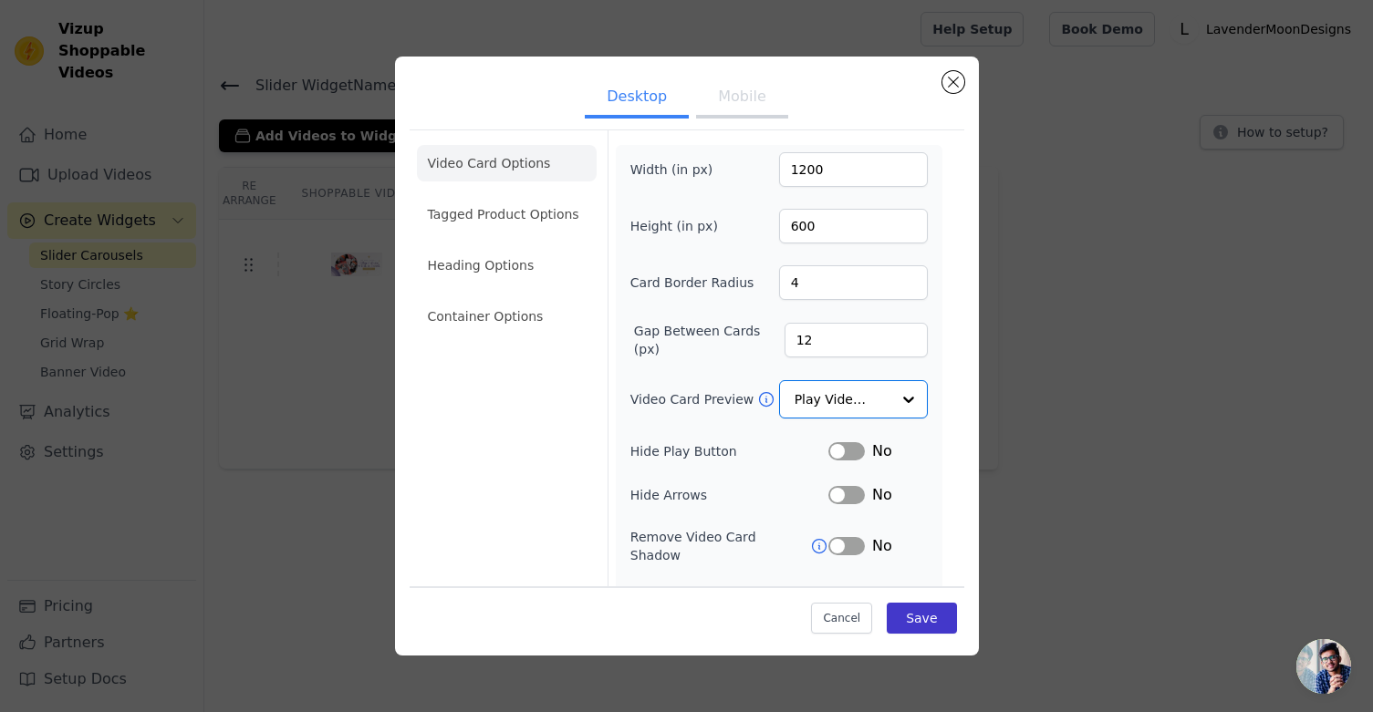
click at [919, 626] on button "Save" at bounding box center [921, 618] width 69 height 31
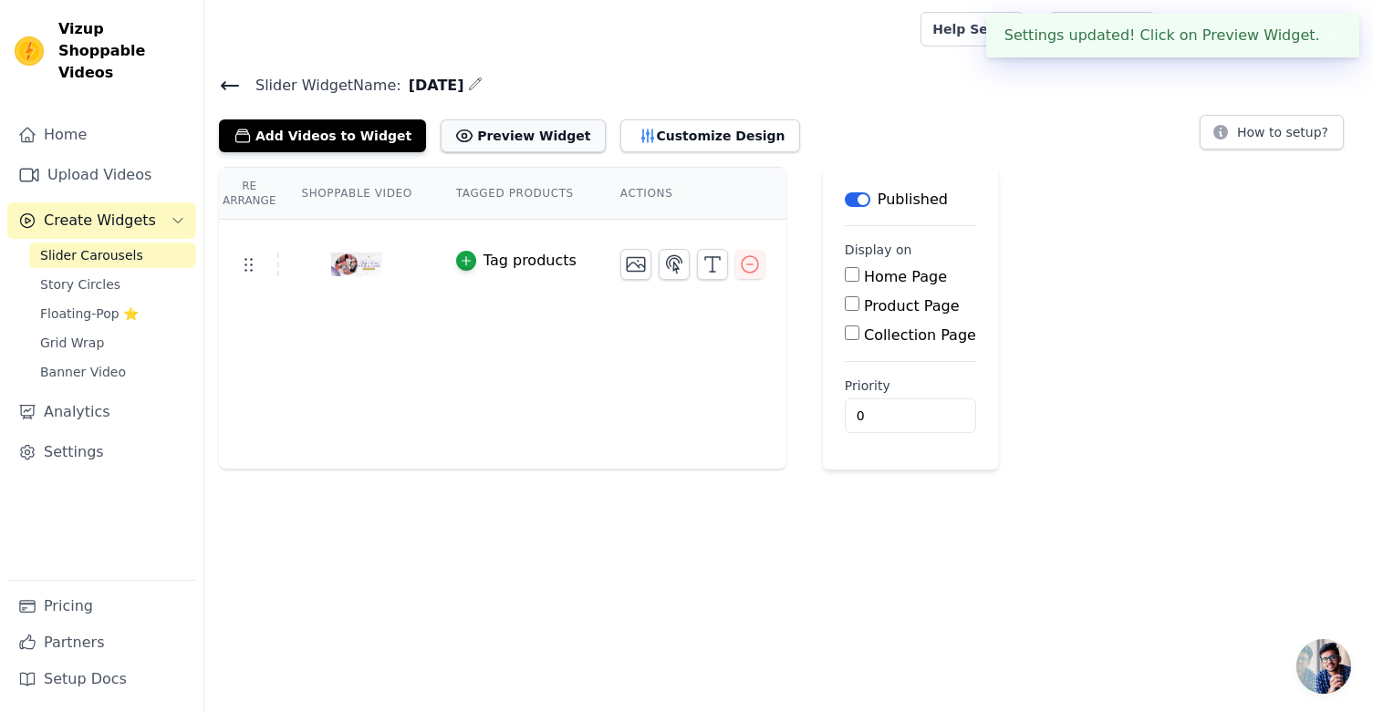
click at [541, 130] on button "Preview Widget" at bounding box center [523, 135] width 164 height 33
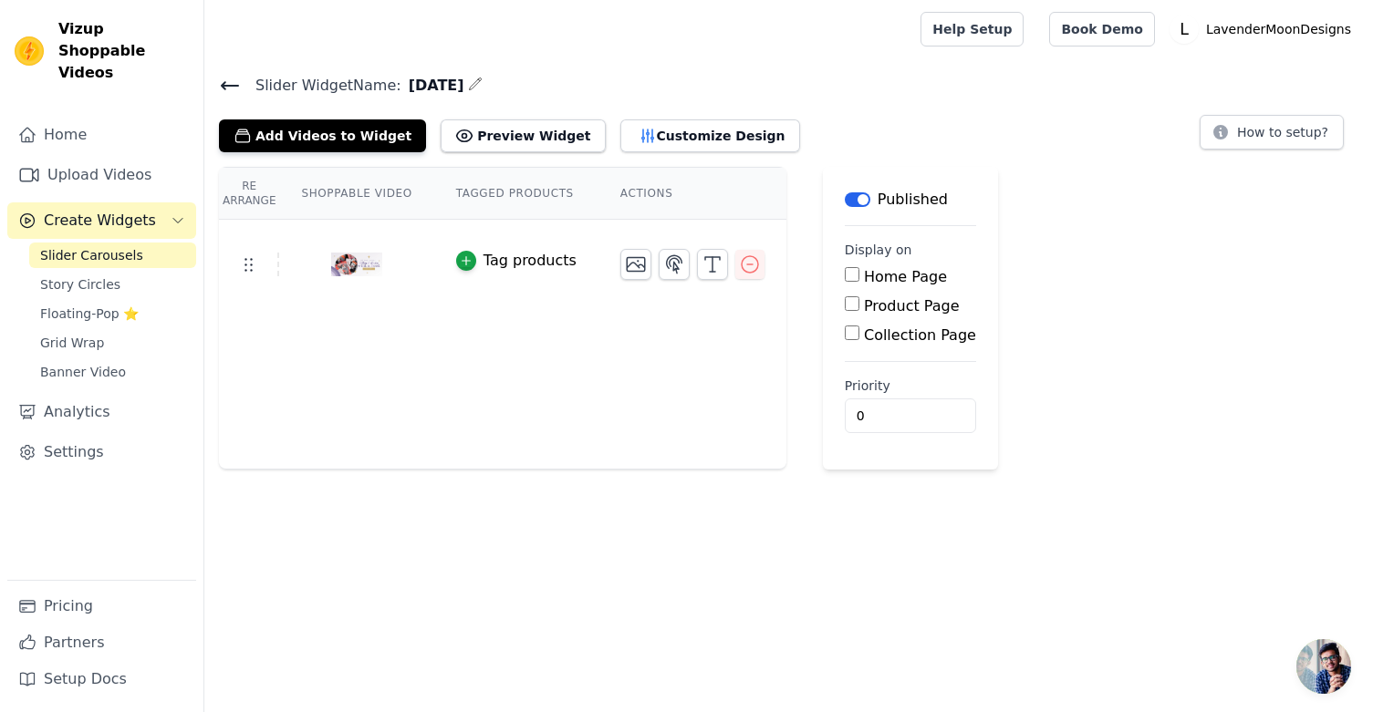
click at [845, 281] on input "Home Page" at bounding box center [852, 274] width 15 height 15
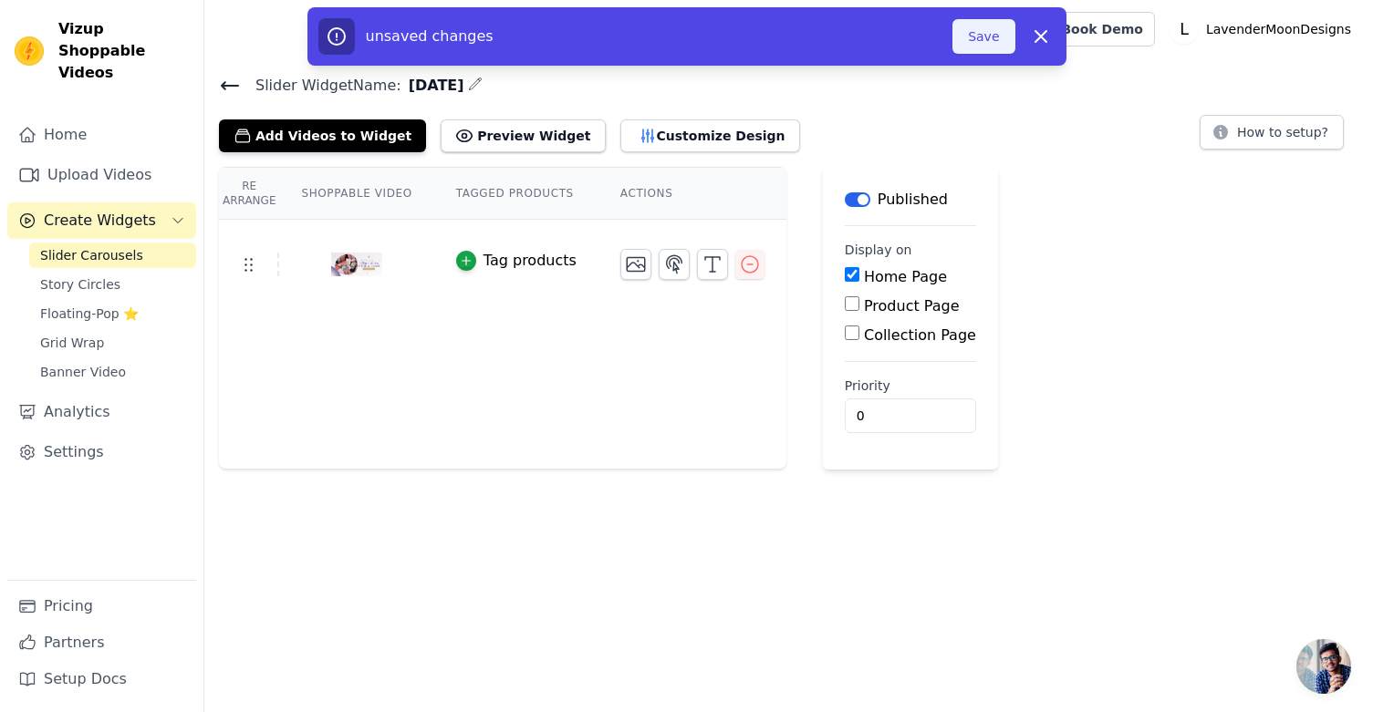
click at [1000, 36] on button "Save" at bounding box center [983, 36] width 62 height 35
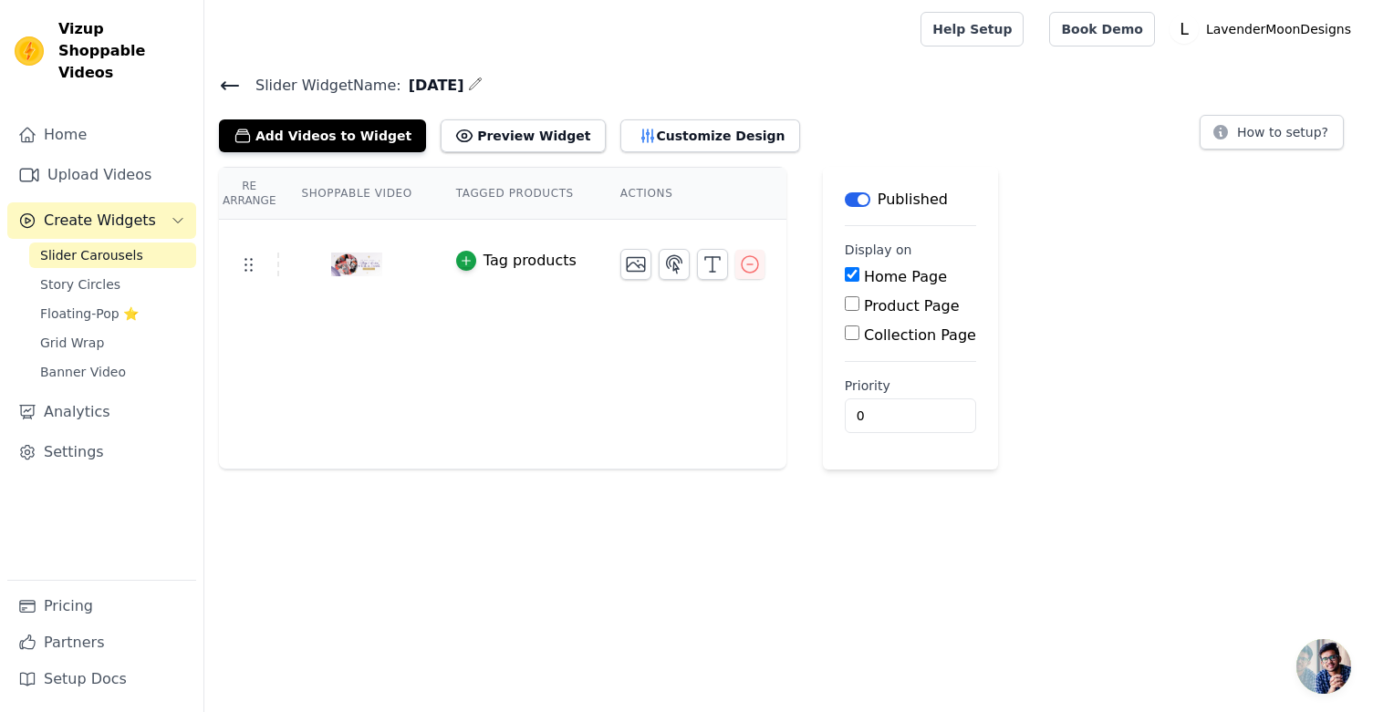
click at [851, 272] on input "Home Page" at bounding box center [852, 274] width 15 height 15
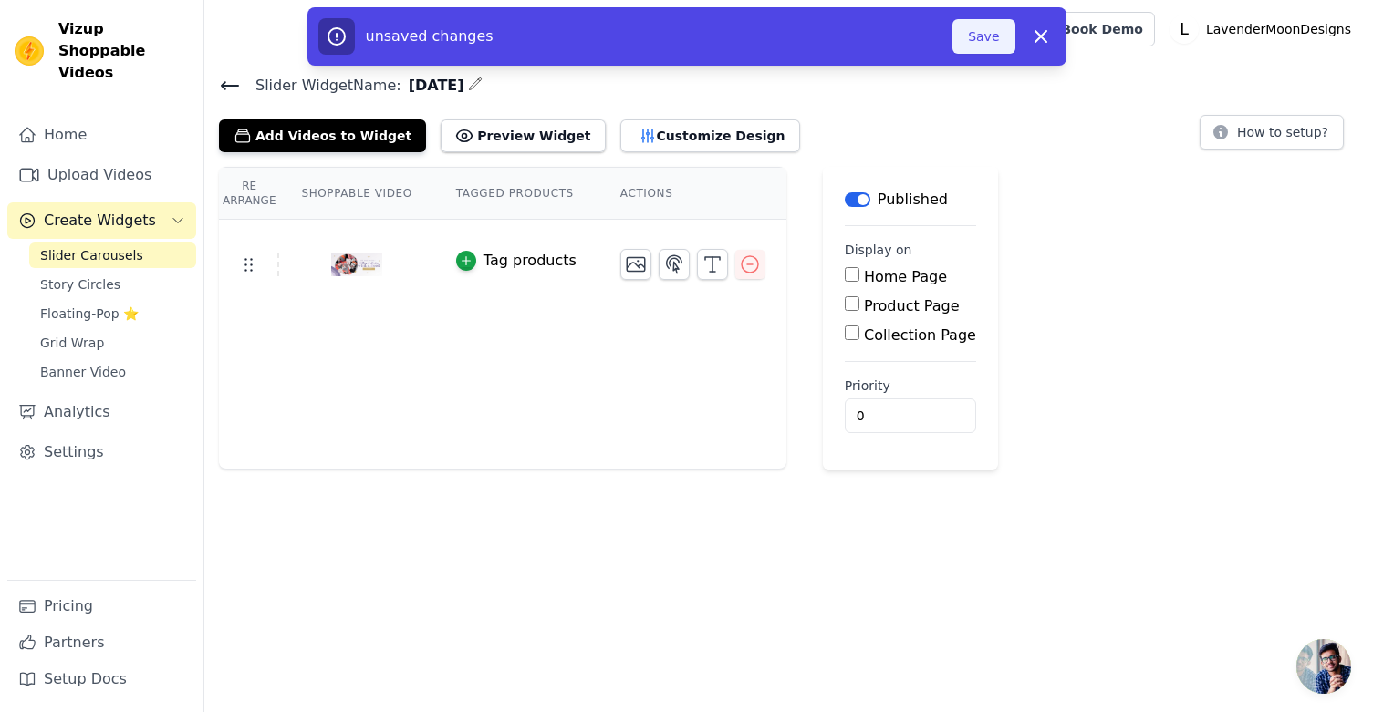
click at [982, 34] on button "Save" at bounding box center [983, 36] width 62 height 35
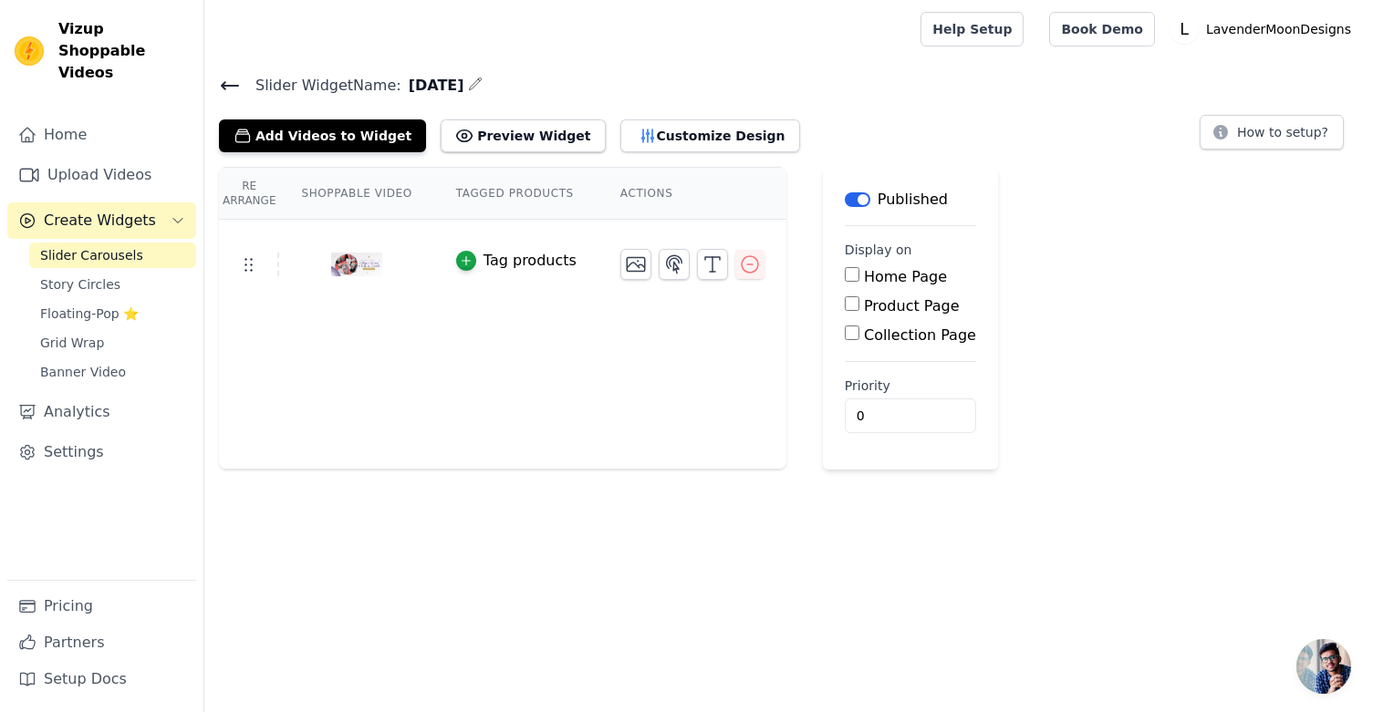
click at [850, 275] on input "Home Page" at bounding box center [852, 274] width 15 height 15
checkbox input "true"
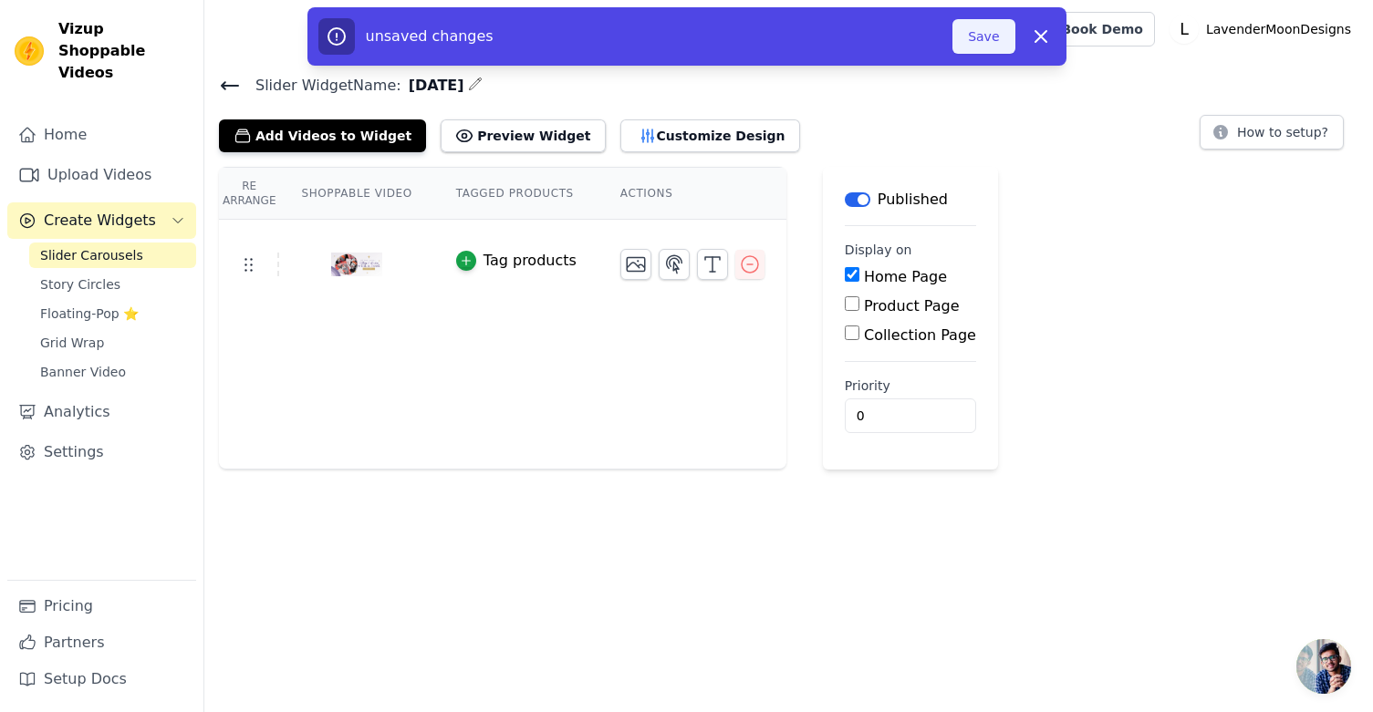
click at [988, 34] on button "Save" at bounding box center [983, 36] width 62 height 35
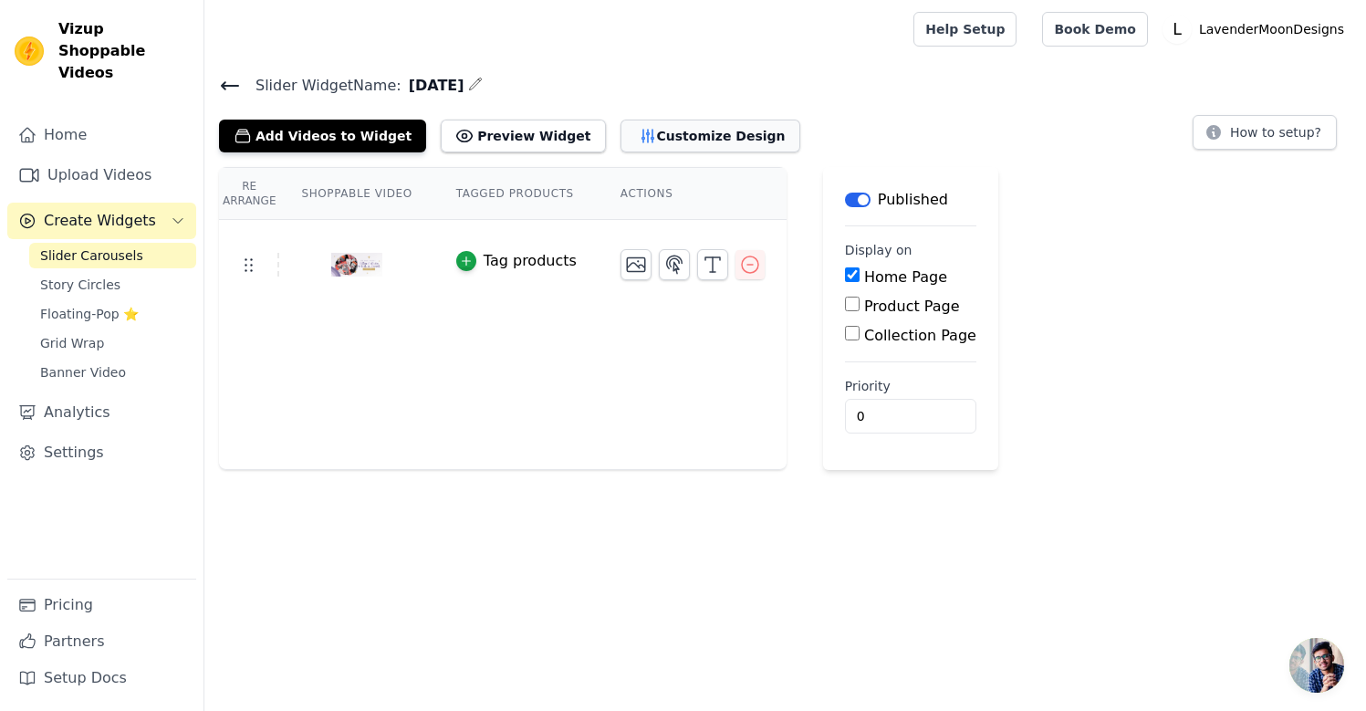
click at [660, 134] on button "Customize Design" at bounding box center [710, 135] width 180 height 33
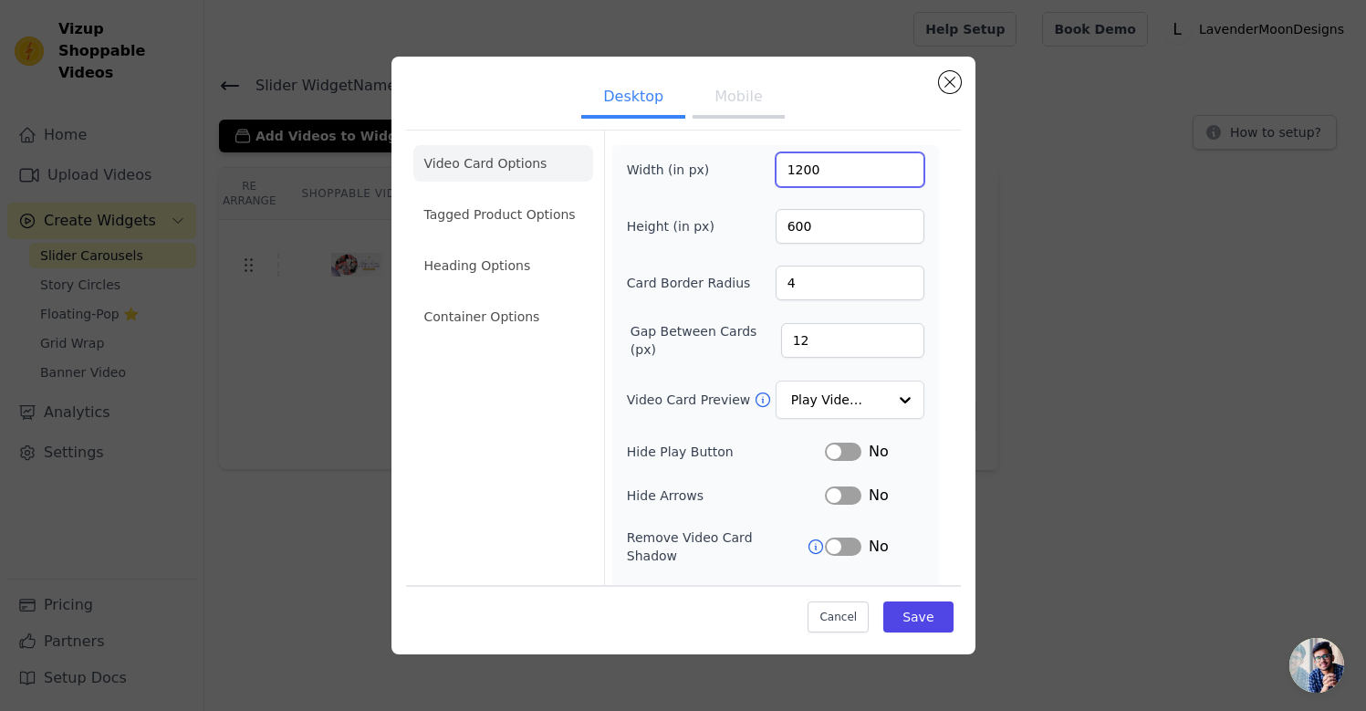
click at [856, 168] on input "1200" at bounding box center [849, 169] width 149 height 35
type input "1400"
click at [911, 618] on button "Save" at bounding box center [917, 616] width 69 height 31
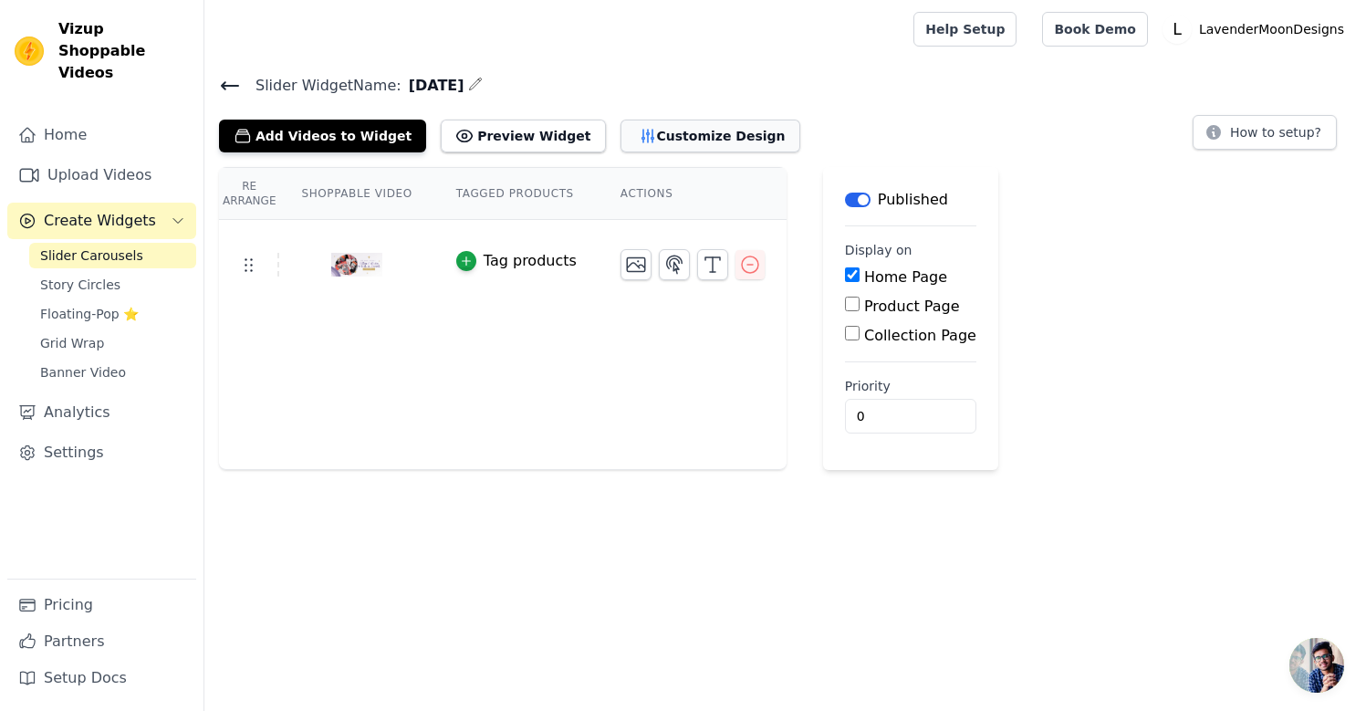
click at [700, 136] on button "Customize Design" at bounding box center [710, 135] width 180 height 33
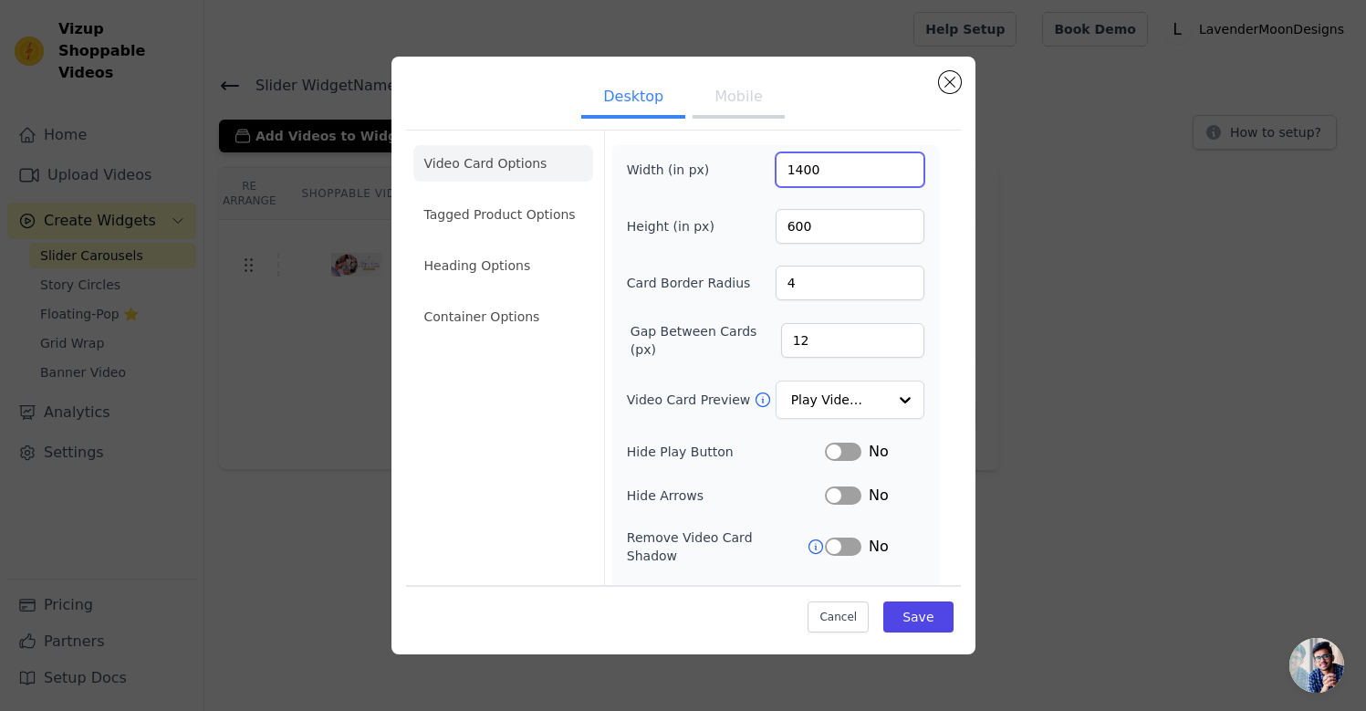
click at [846, 169] on input "1400" at bounding box center [849, 169] width 149 height 35
type input "1500"
click at [827, 230] on input "600" at bounding box center [849, 226] width 149 height 35
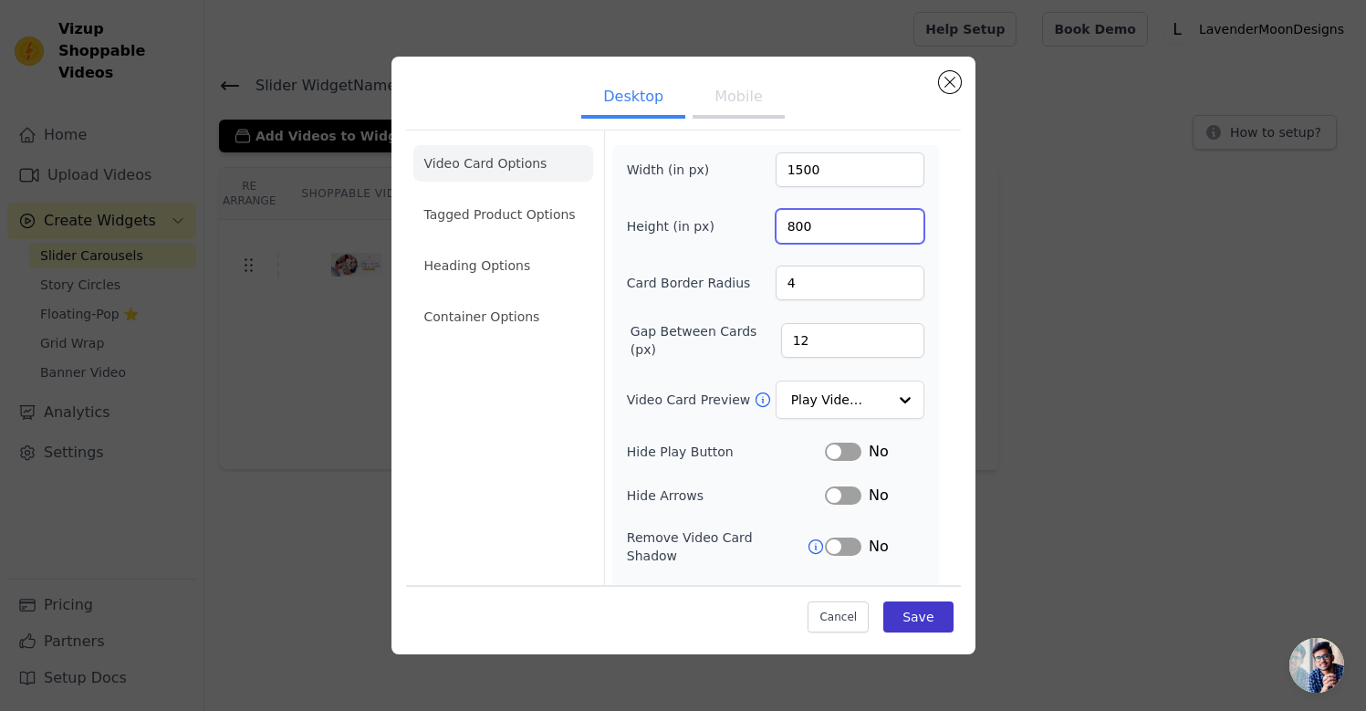
type input "800"
click at [909, 616] on button "Save" at bounding box center [917, 616] width 69 height 31
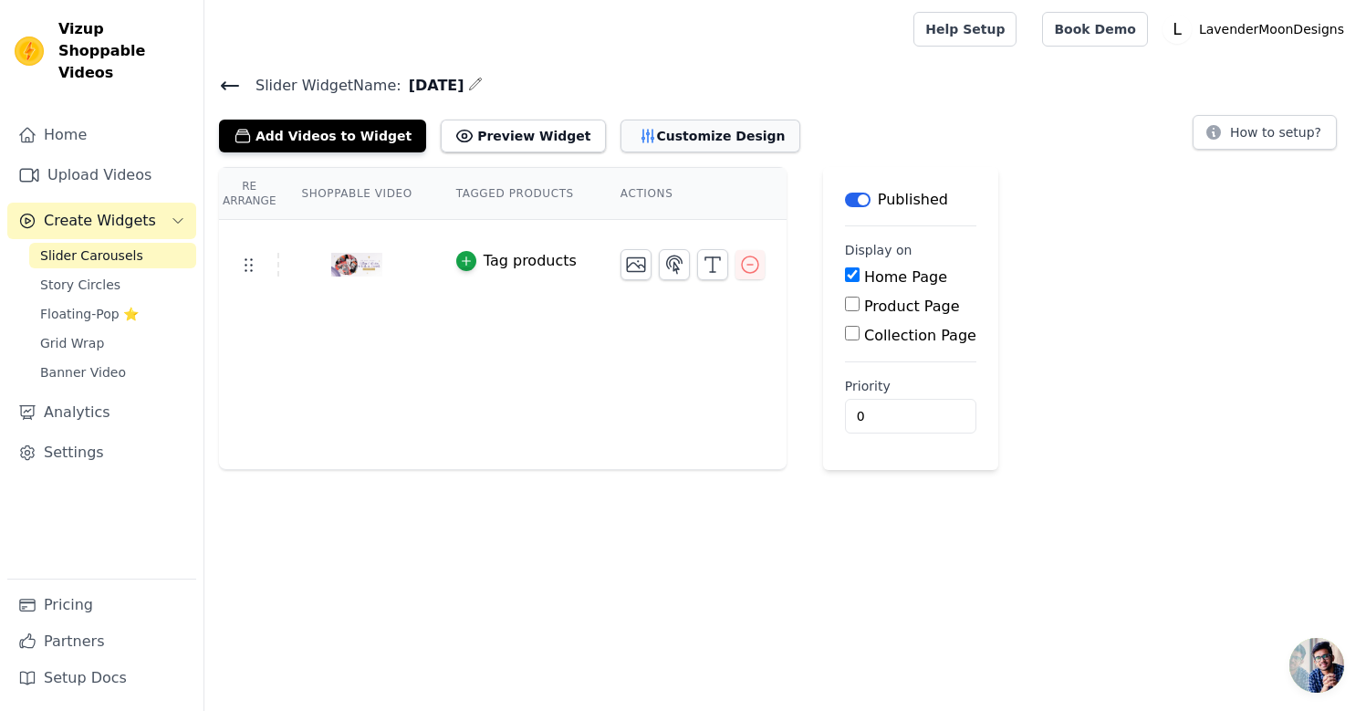
click at [705, 140] on button "Customize Design" at bounding box center [710, 135] width 180 height 33
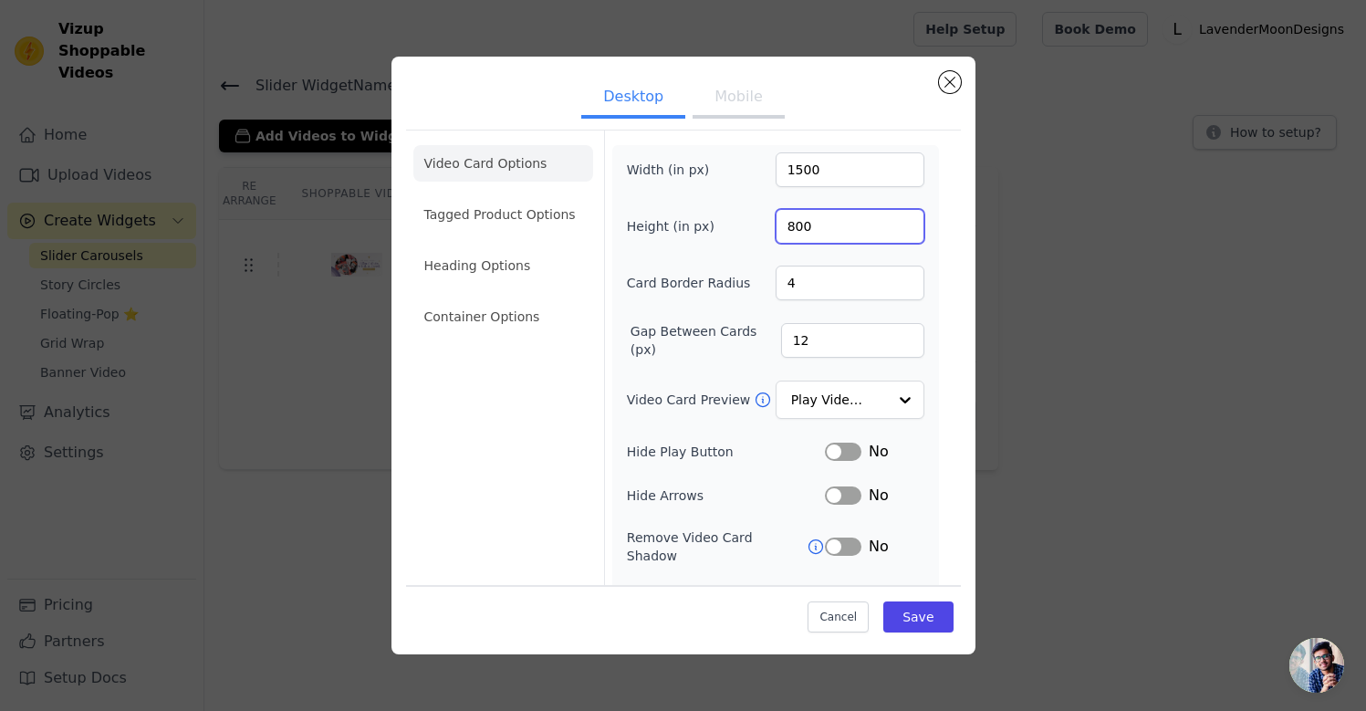
click at [844, 233] on input "800" at bounding box center [849, 226] width 149 height 35
type input "600"
click at [909, 611] on button "Save" at bounding box center [917, 616] width 69 height 31
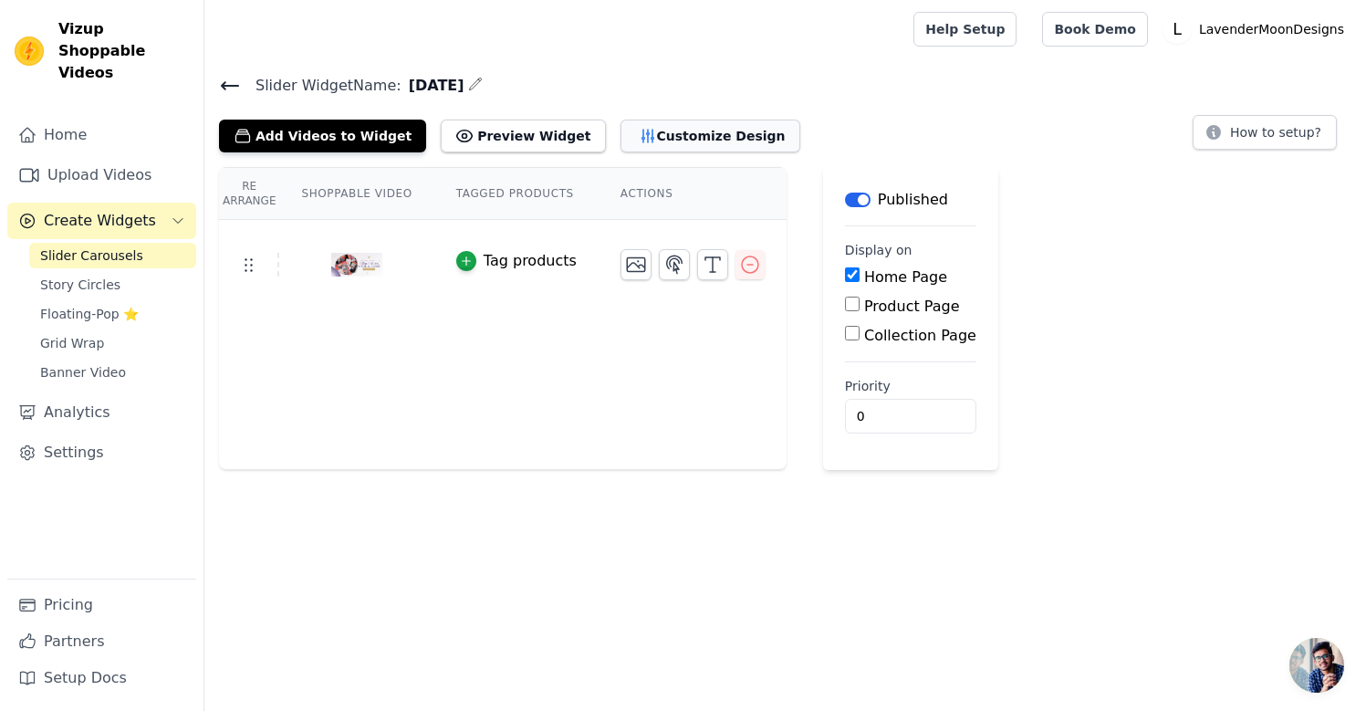
click at [679, 143] on button "Customize Design" at bounding box center [710, 135] width 180 height 33
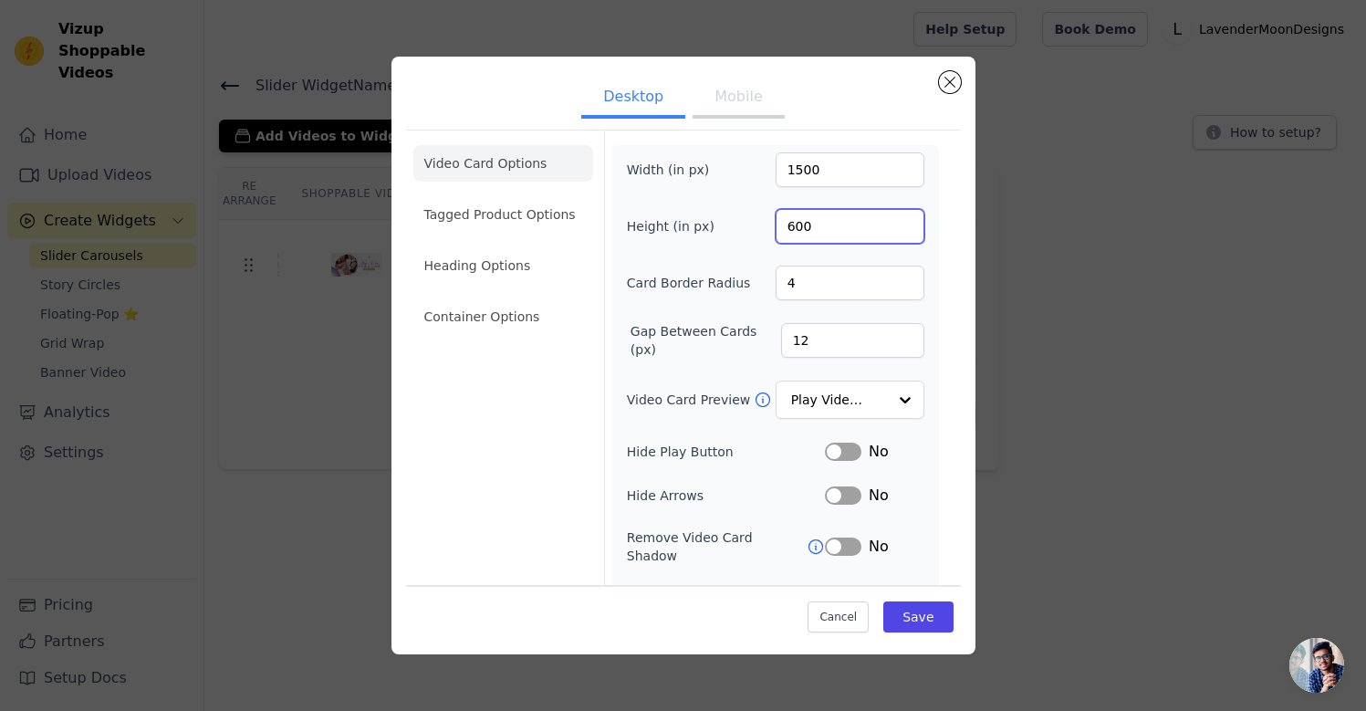
click at [833, 222] on input "600" at bounding box center [849, 226] width 149 height 35
type input "700"
click at [931, 613] on button "Save" at bounding box center [917, 616] width 69 height 31
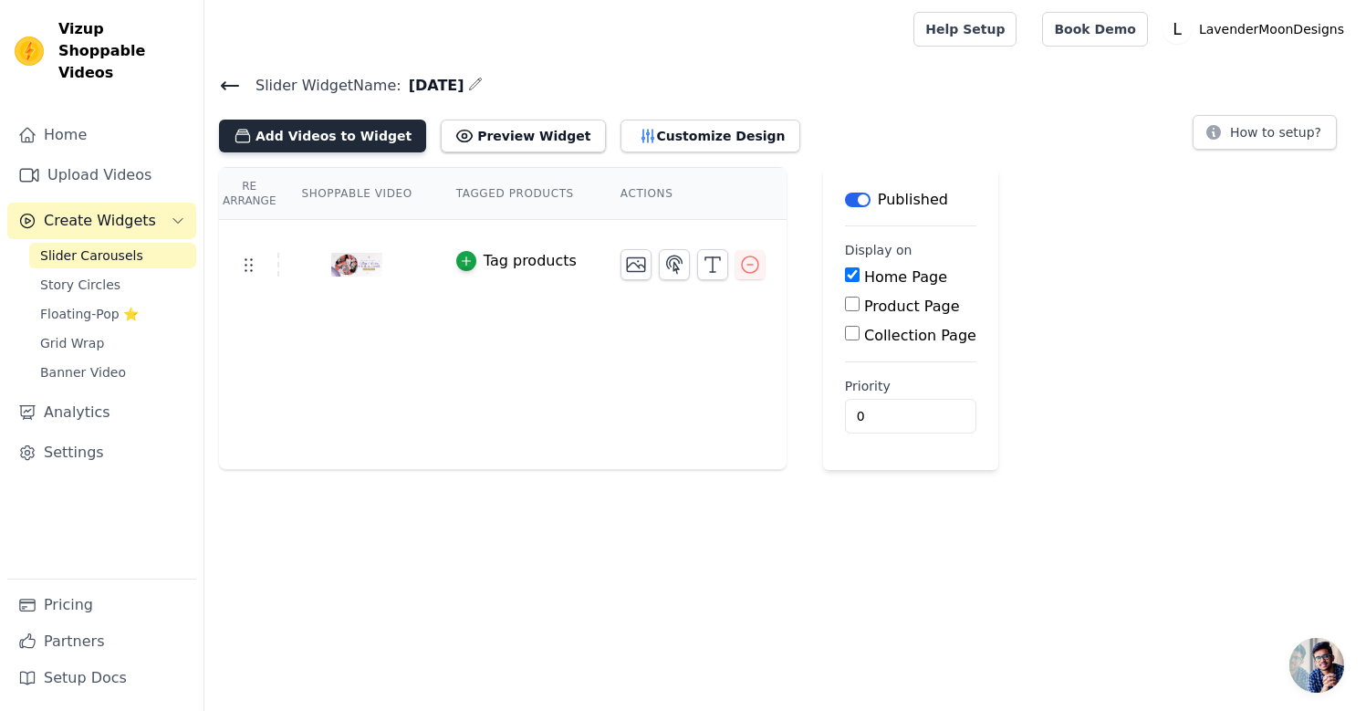
click at [306, 133] on button "Add Videos to Widget" at bounding box center [322, 135] width 207 height 33
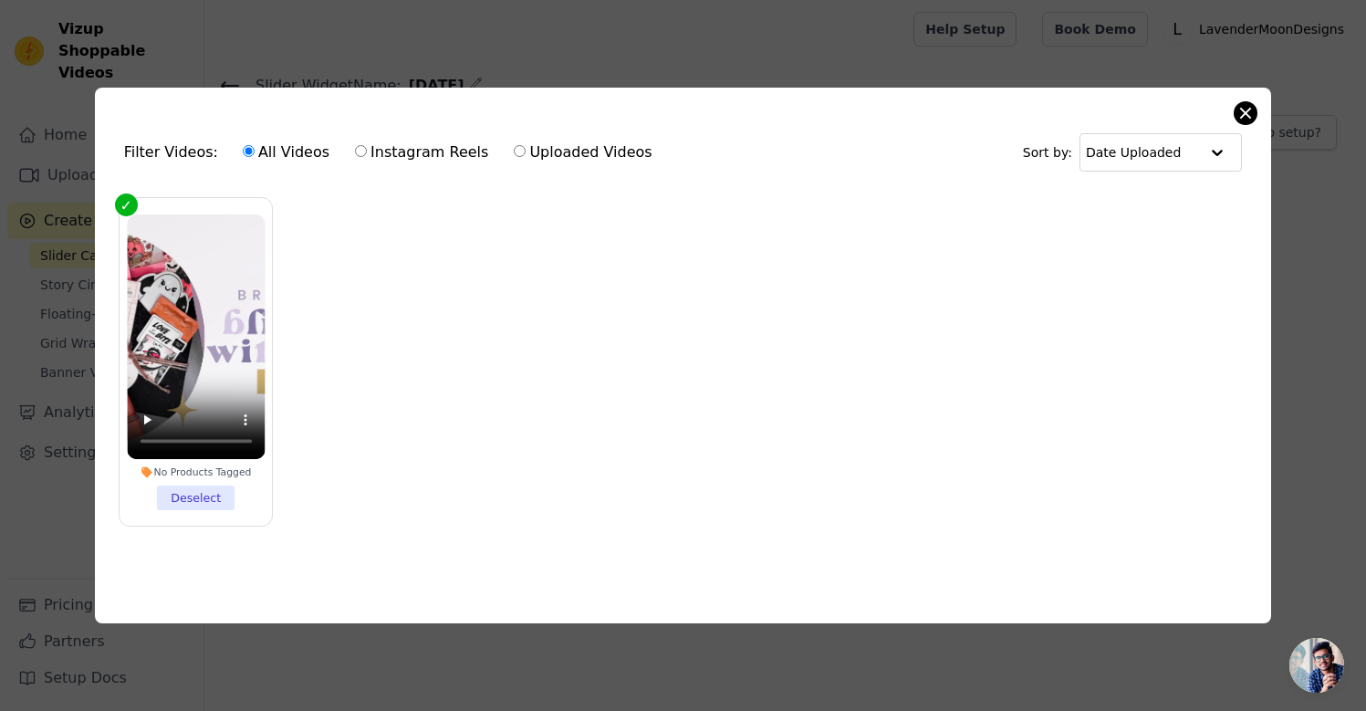
click at [1249, 110] on button "Close modal" at bounding box center [1245, 113] width 22 height 22
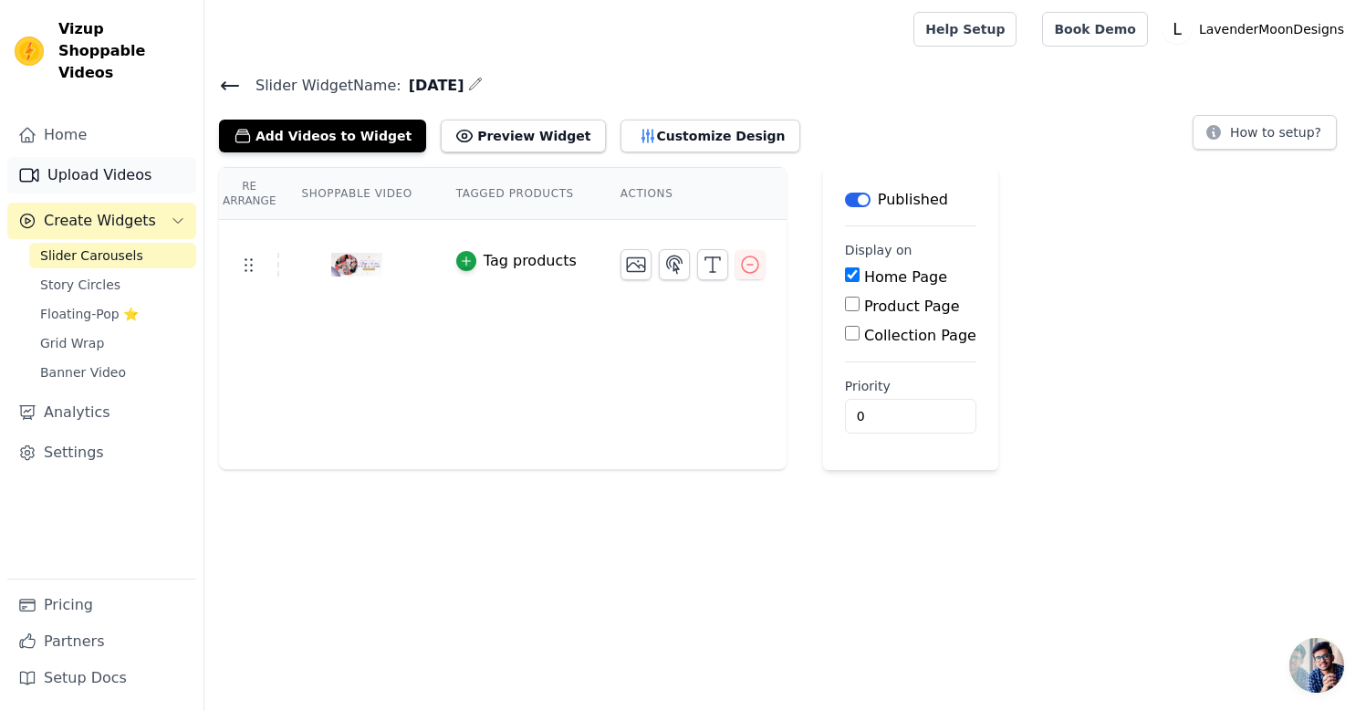
click at [135, 157] on link "Upload Videos" at bounding box center [101, 175] width 189 height 36
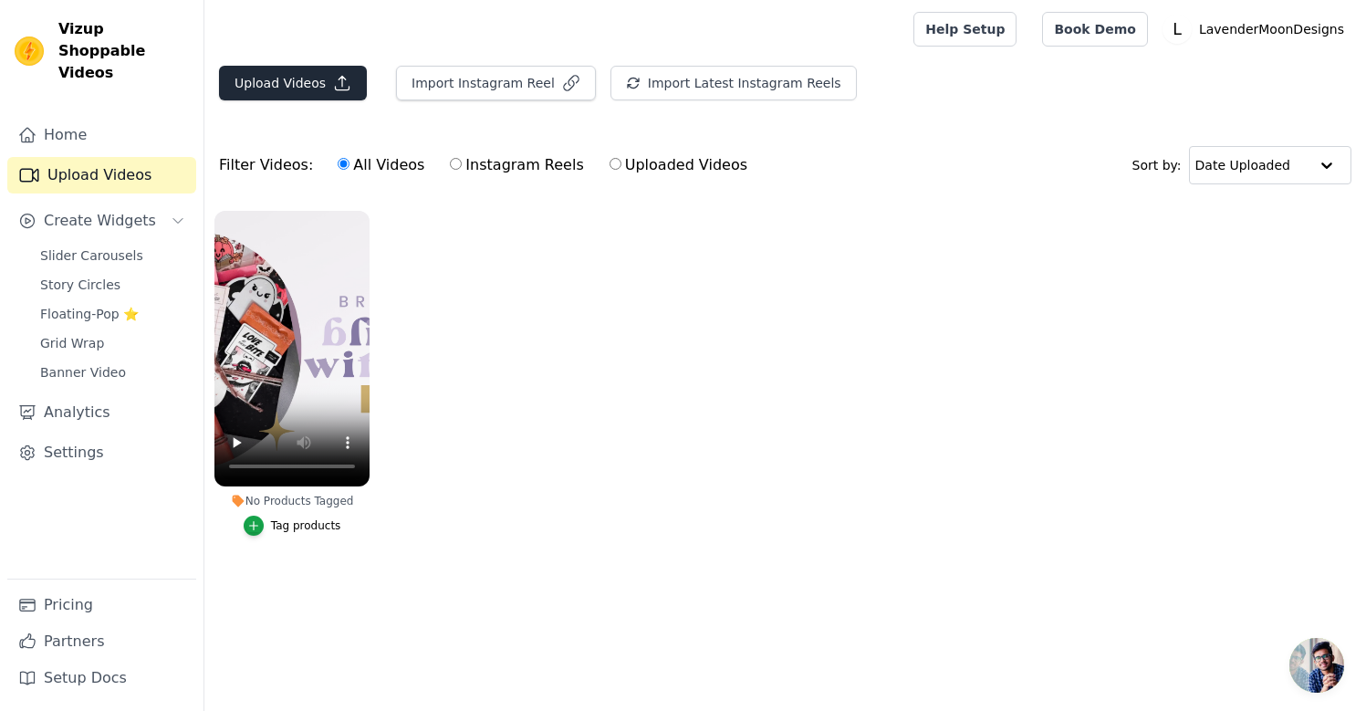
click at [318, 71] on button "Upload Videos" at bounding box center [293, 83] width 148 height 35
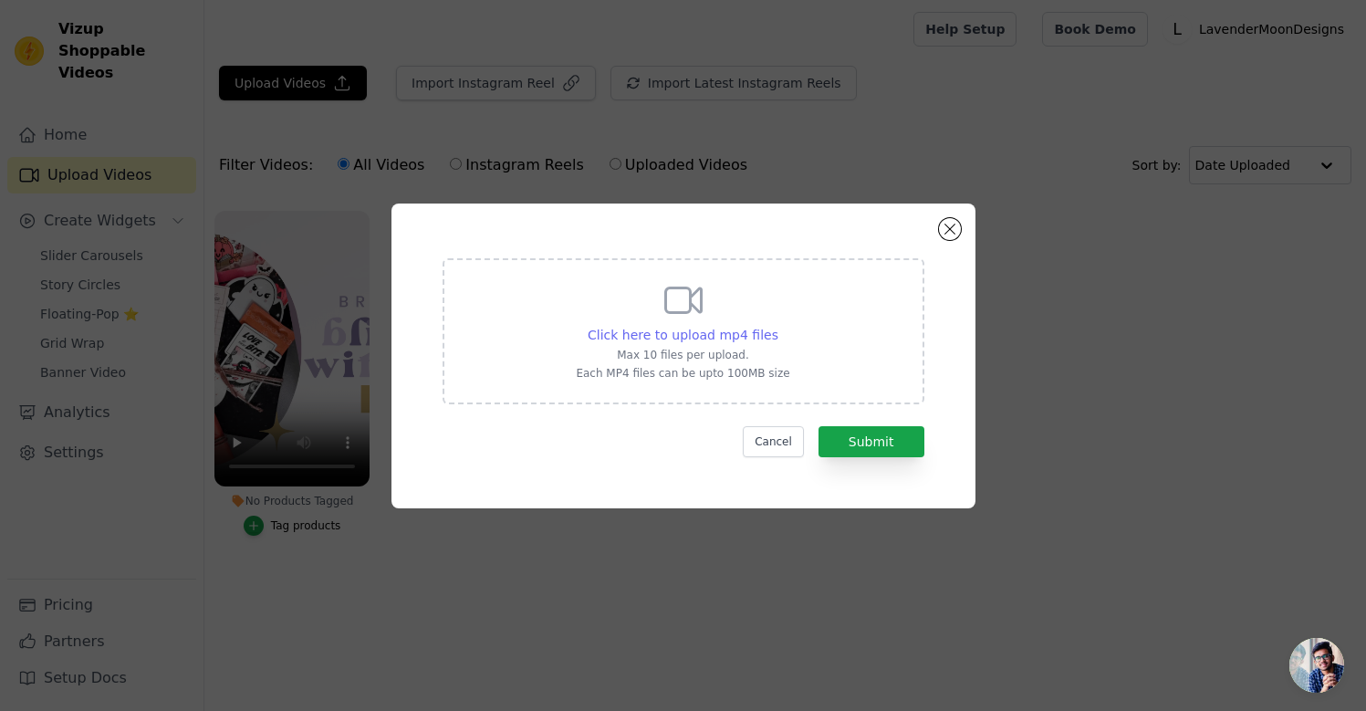
click at [756, 338] on span "Click here to upload mp4 files" at bounding box center [682, 334] width 191 height 15
click at [777, 326] on input "Click here to upload mp4 files Max 10 files per upload. Each MP4 files can be u…" at bounding box center [777, 325] width 1 height 1
click at [950, 229] on button "Close modal" at bounding box center [950, 229] width 22 height 22
